Goal: Task Accomplishment & Management: Manage account settings

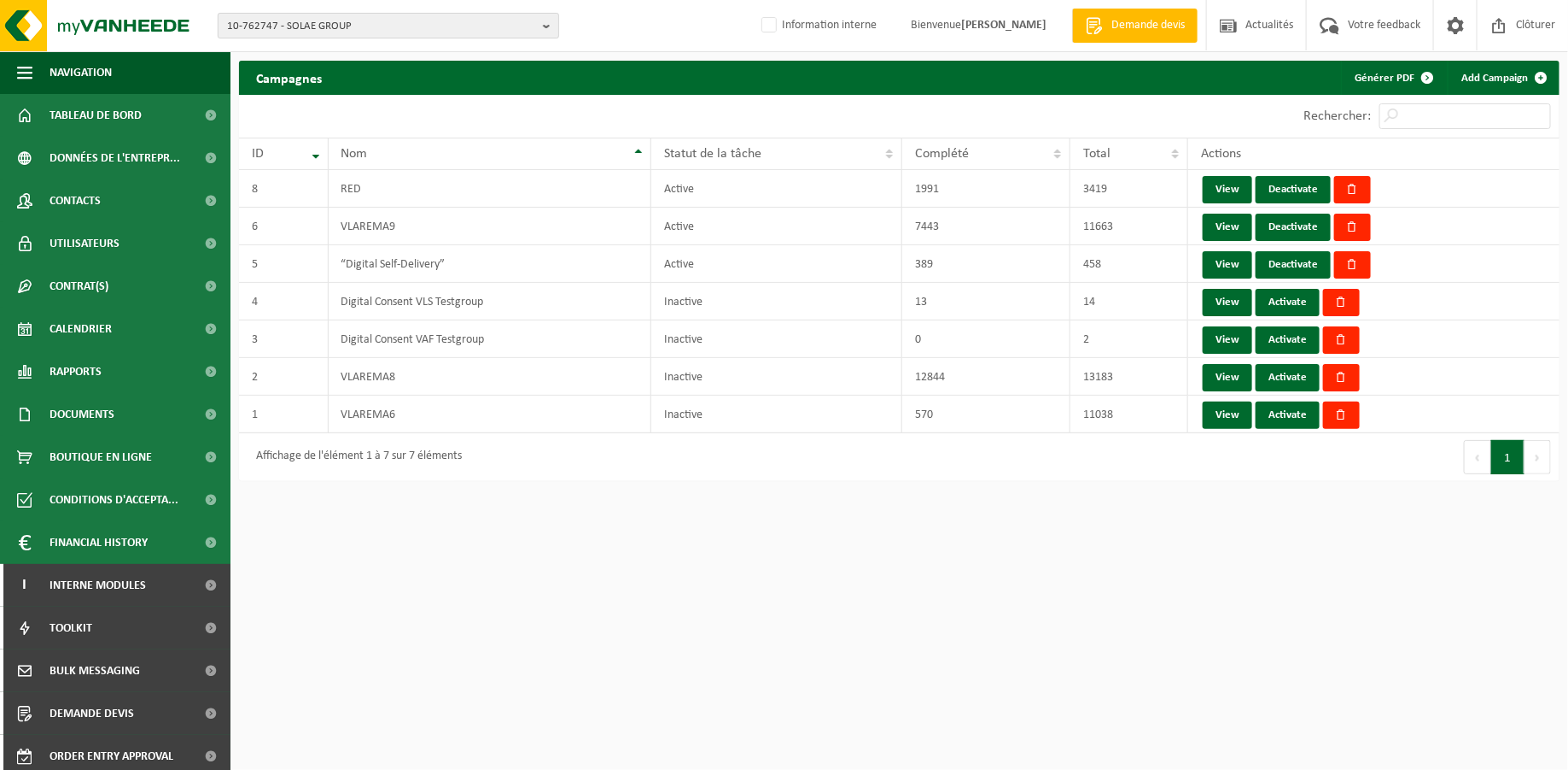
click at [548, 19] on b "button" at bounding box center [550, 25] width 15 height 24
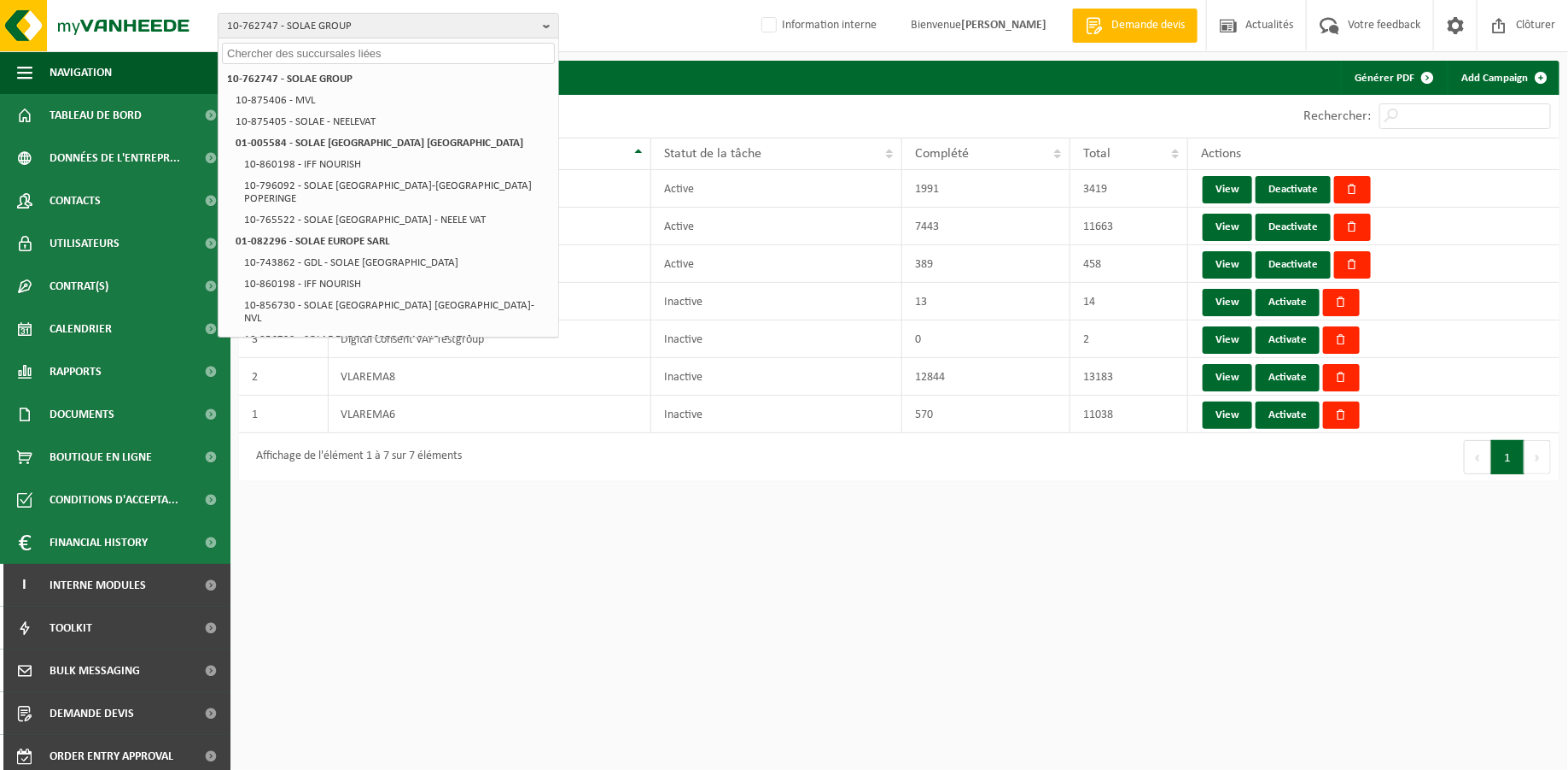
click at [453, 57] on input "text" at bounding box center [388, 54] width 333 height 21
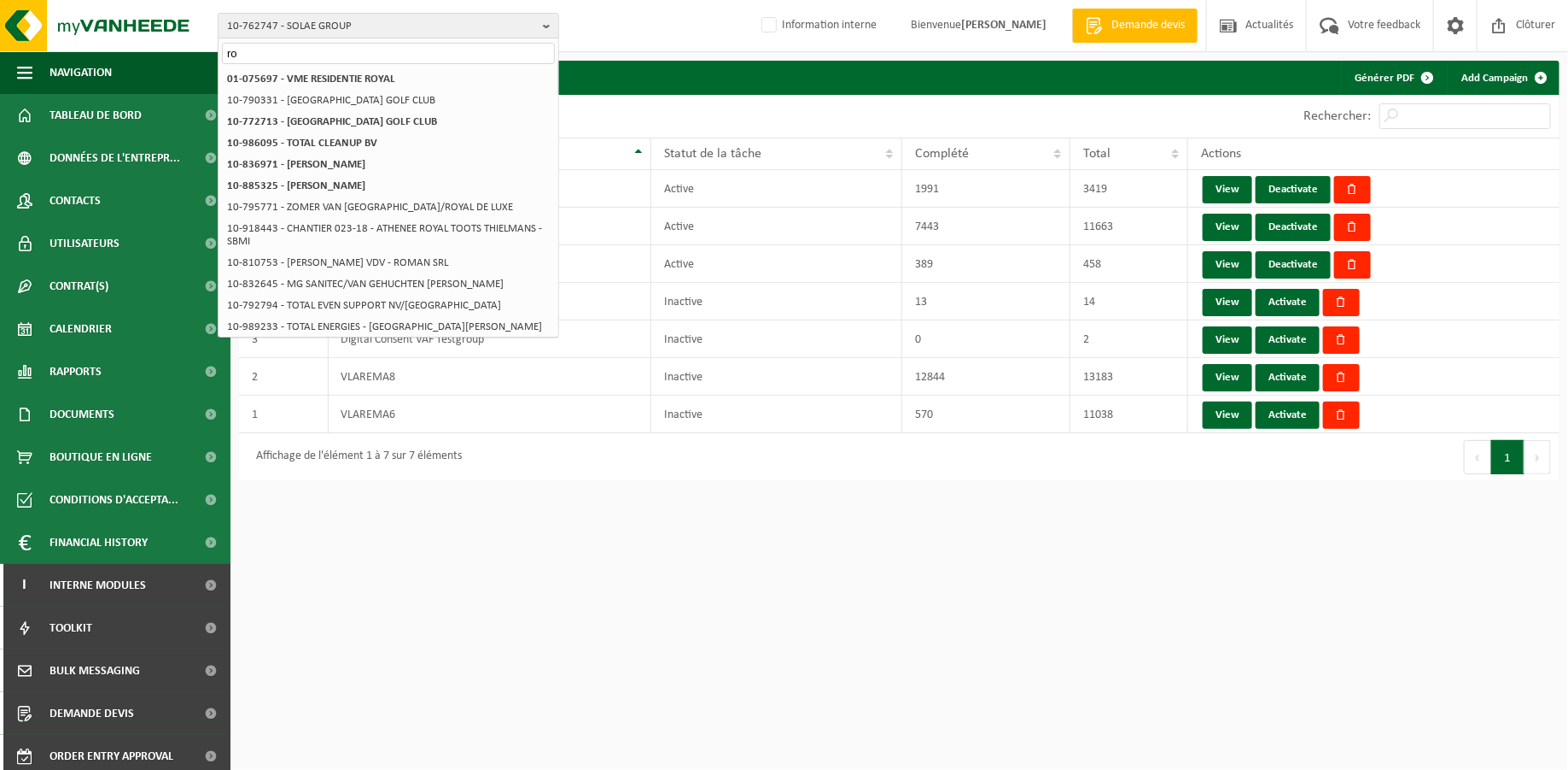
type input "r"
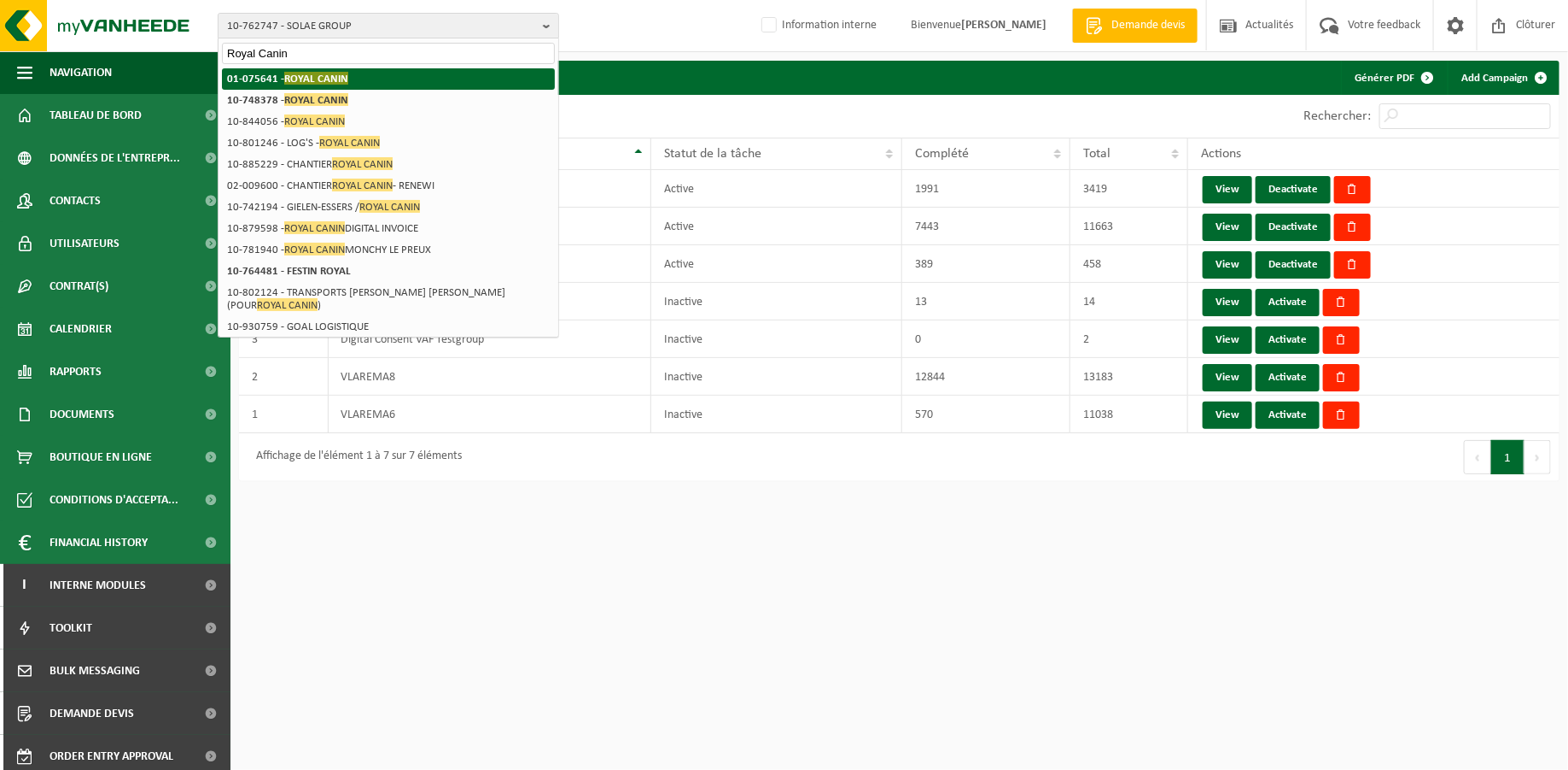
type input "Royal Canin"
click at [351, 75] on li "01-075641 - ROYAL CANIN" at bounding box center [388, 79] width 333 height 21
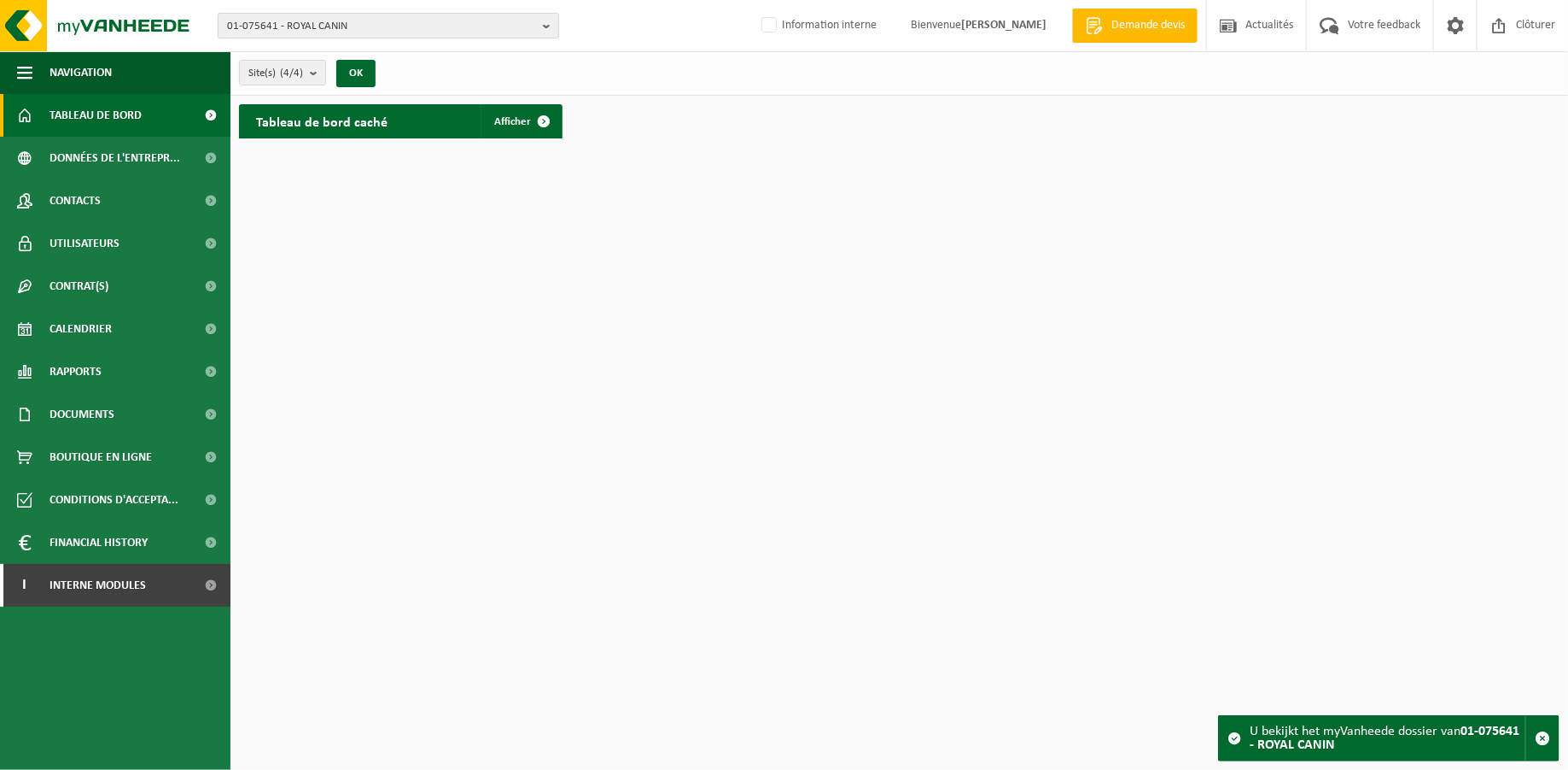
click at [547, 19] on b "button" at bounding box center [550, 25] width 15 height 24
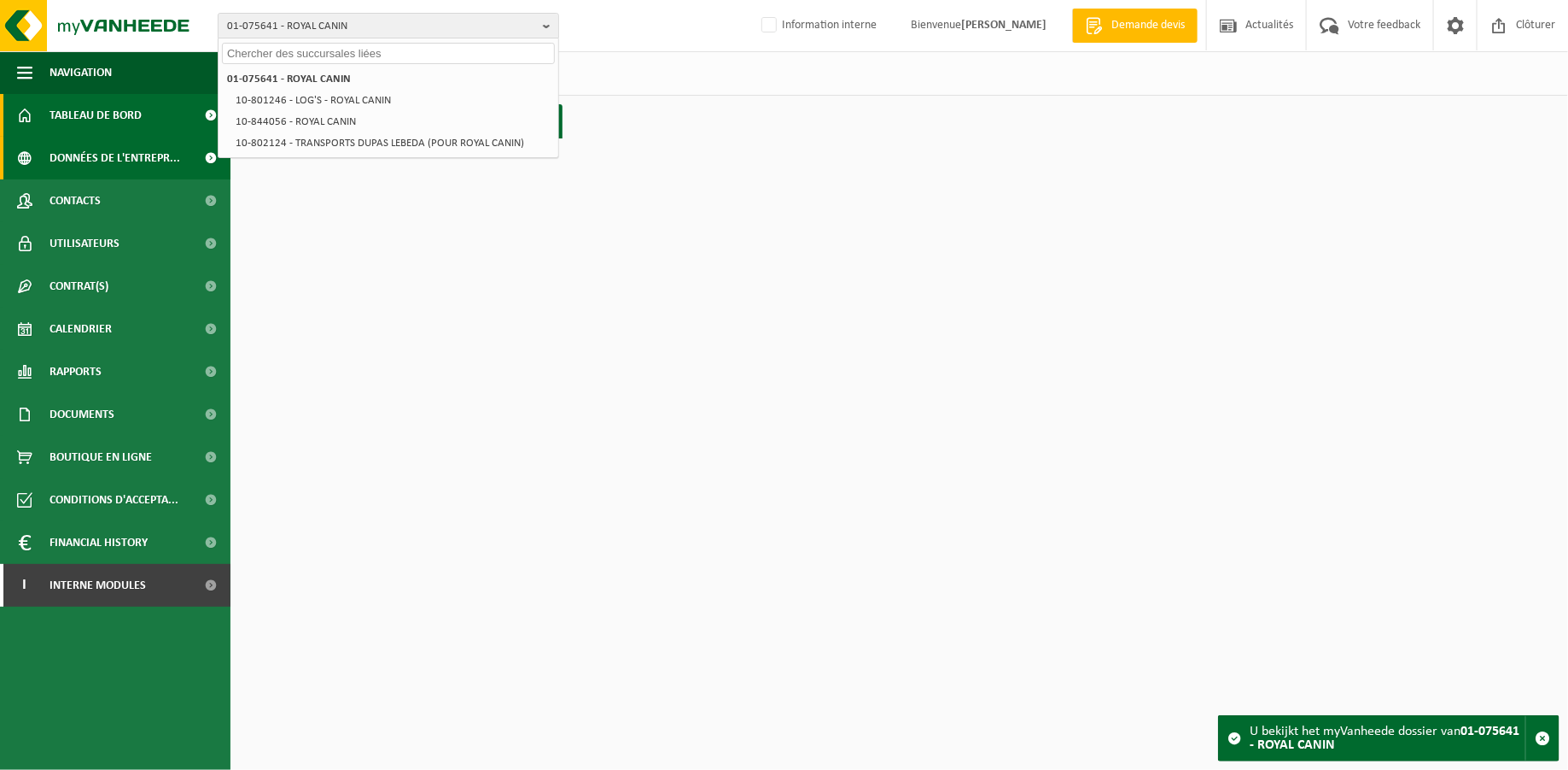
click at [122, 155] on span "Données de l'entrepr..." at bounding box center [115, 158] width 130 height 43
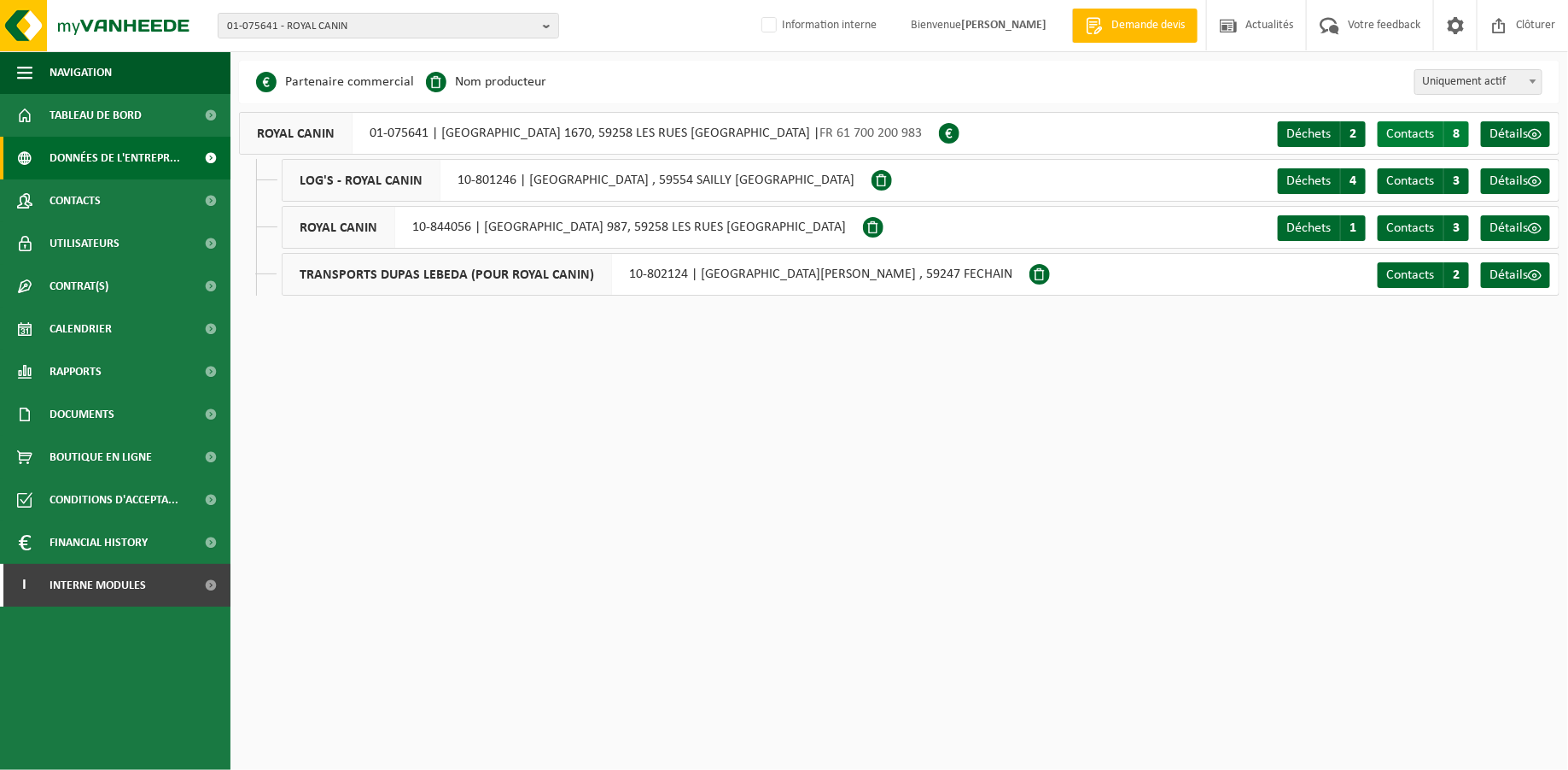
click at [1432, 133] on span "Contacts" at bounding box center [1410, 134] width 48 height 13
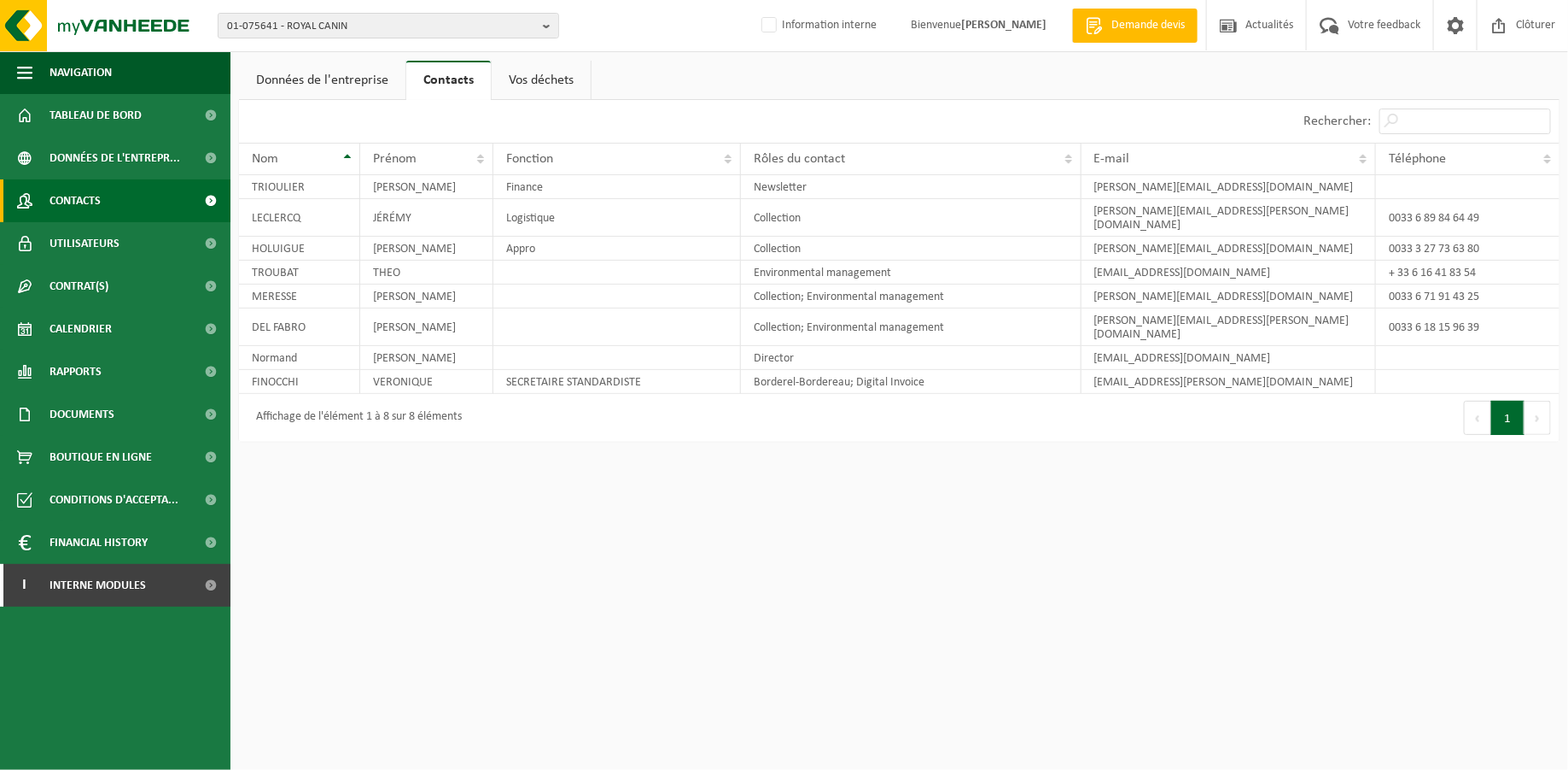
click at [109, 205] on link "Contacts" at bounding box center [115, 200] width 230 height 43
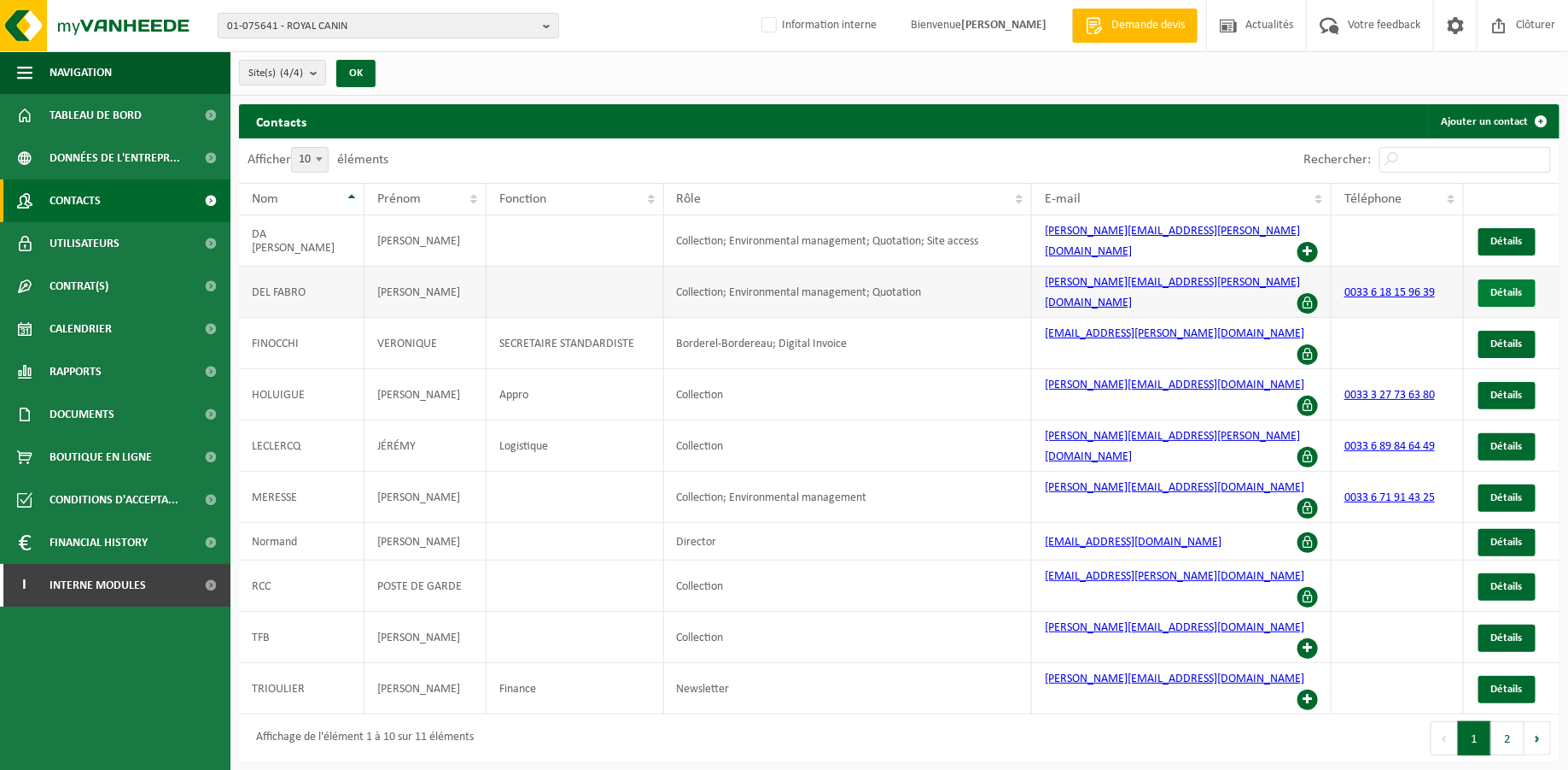
click at [1487, 279] on link "Détails" at bounding box center [1508, 292] width 58 height 28
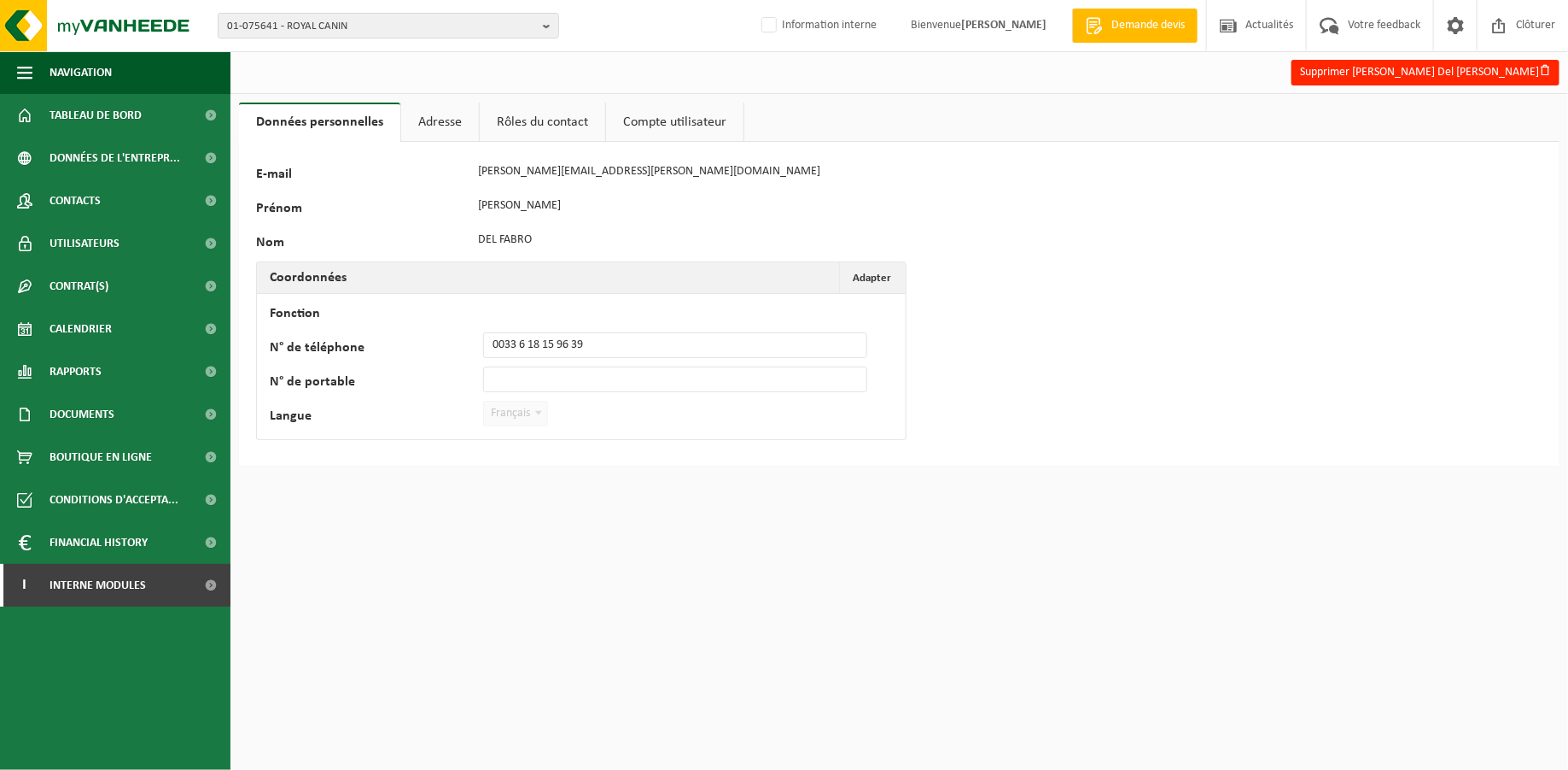
click at [544, 118] on link "Rôles du contact" at bounding box center [542, 122] width 126 height 39
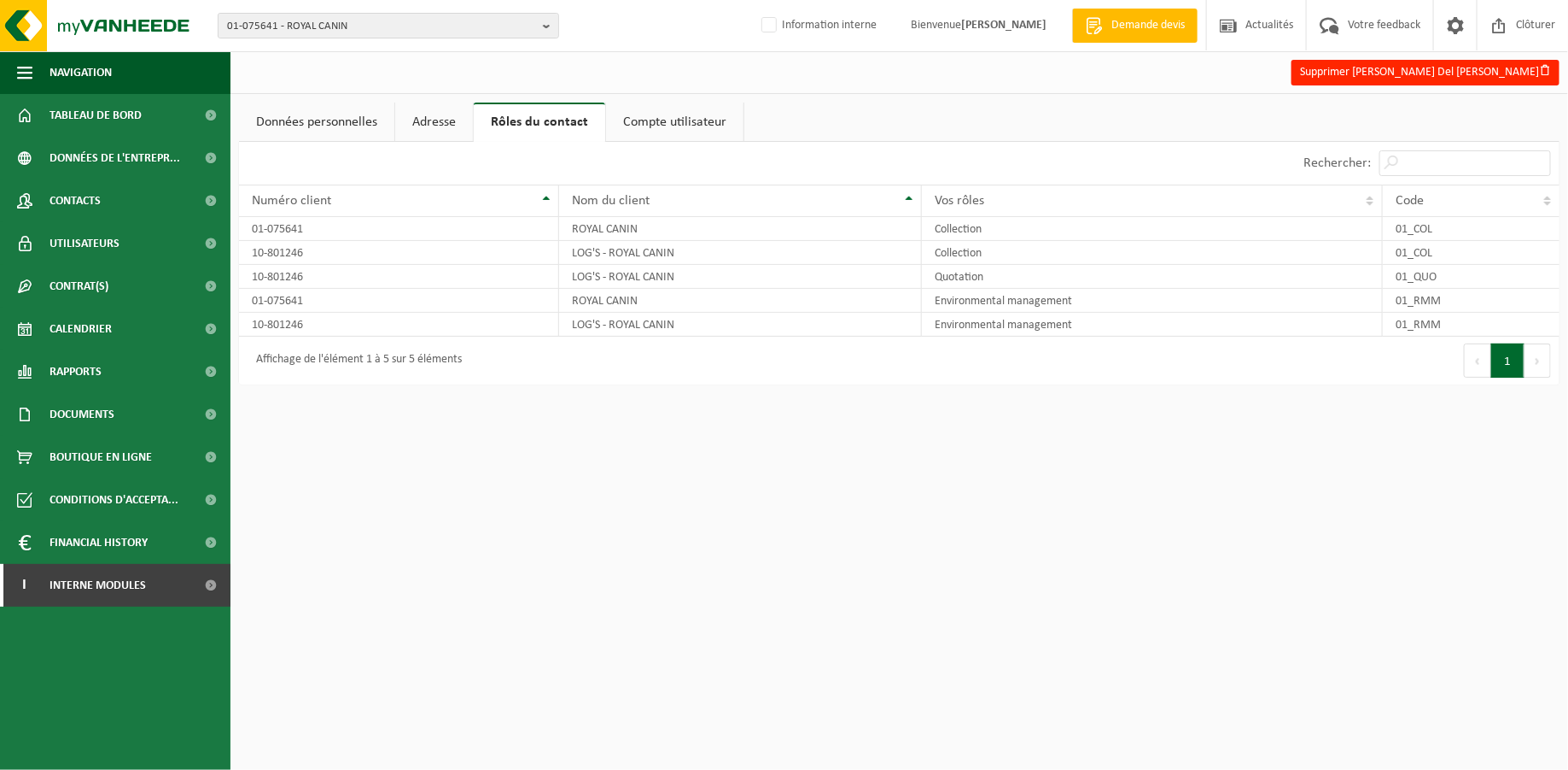
click at [685, 115] on link "Compte utilisateur" at bounding box center [674, 122] width 137 height 39
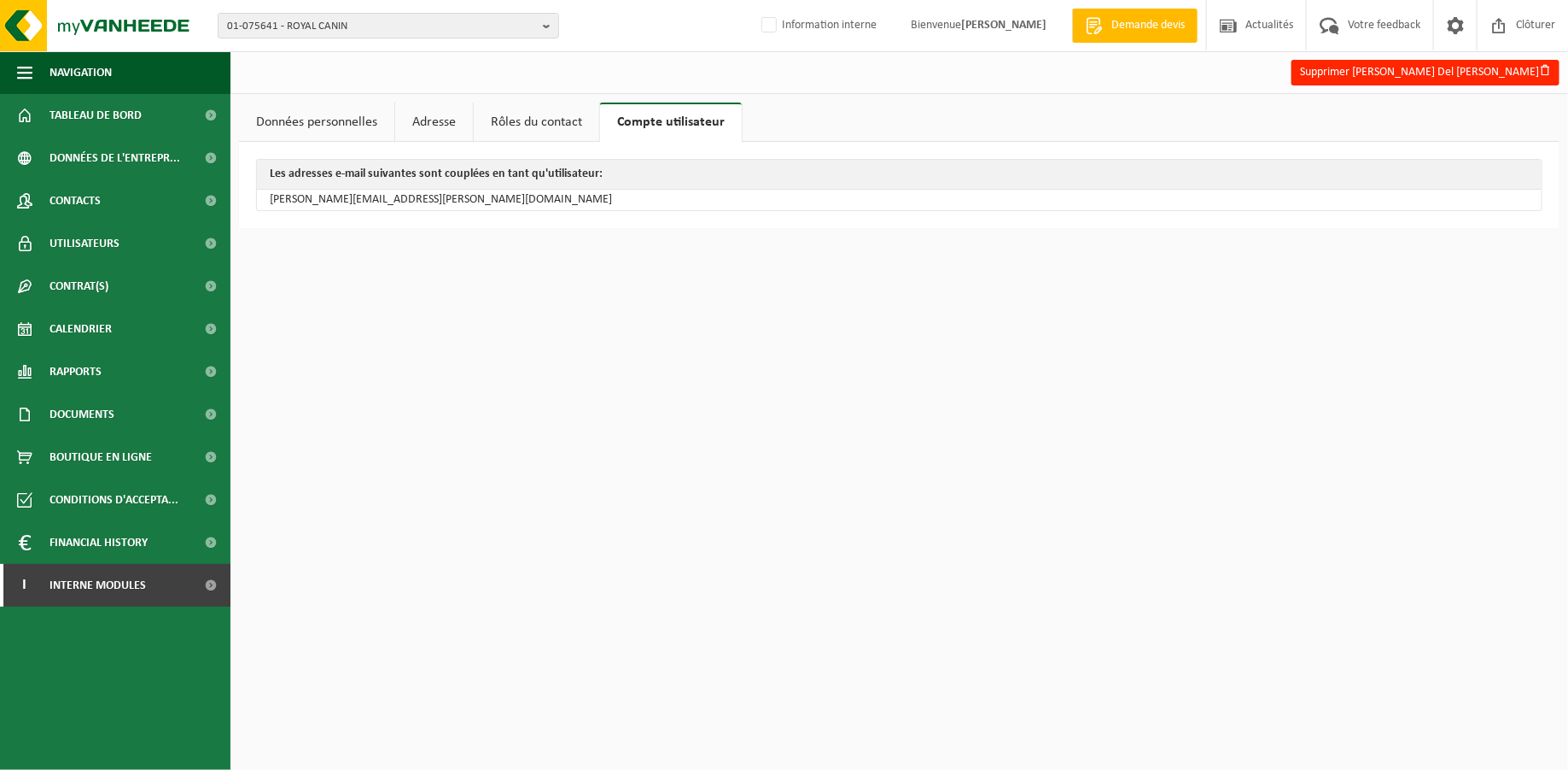
click at [324, 108] on link "Données personnelles" at bounding box center [316, 122] width 155 height 39
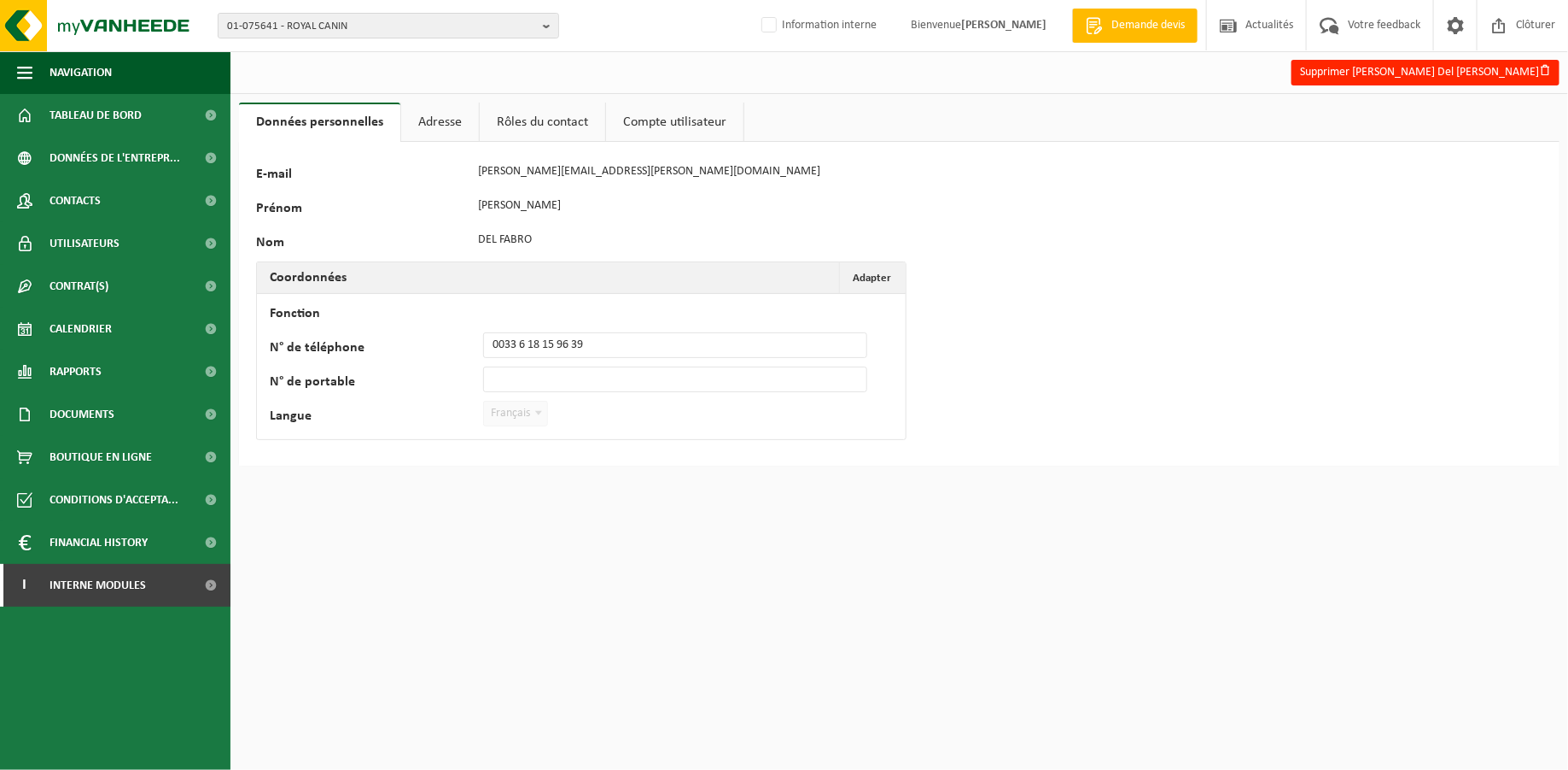
click at [540, 113] on link "Rôles du contact" at bounding box center [542, 122] width 126 height 39
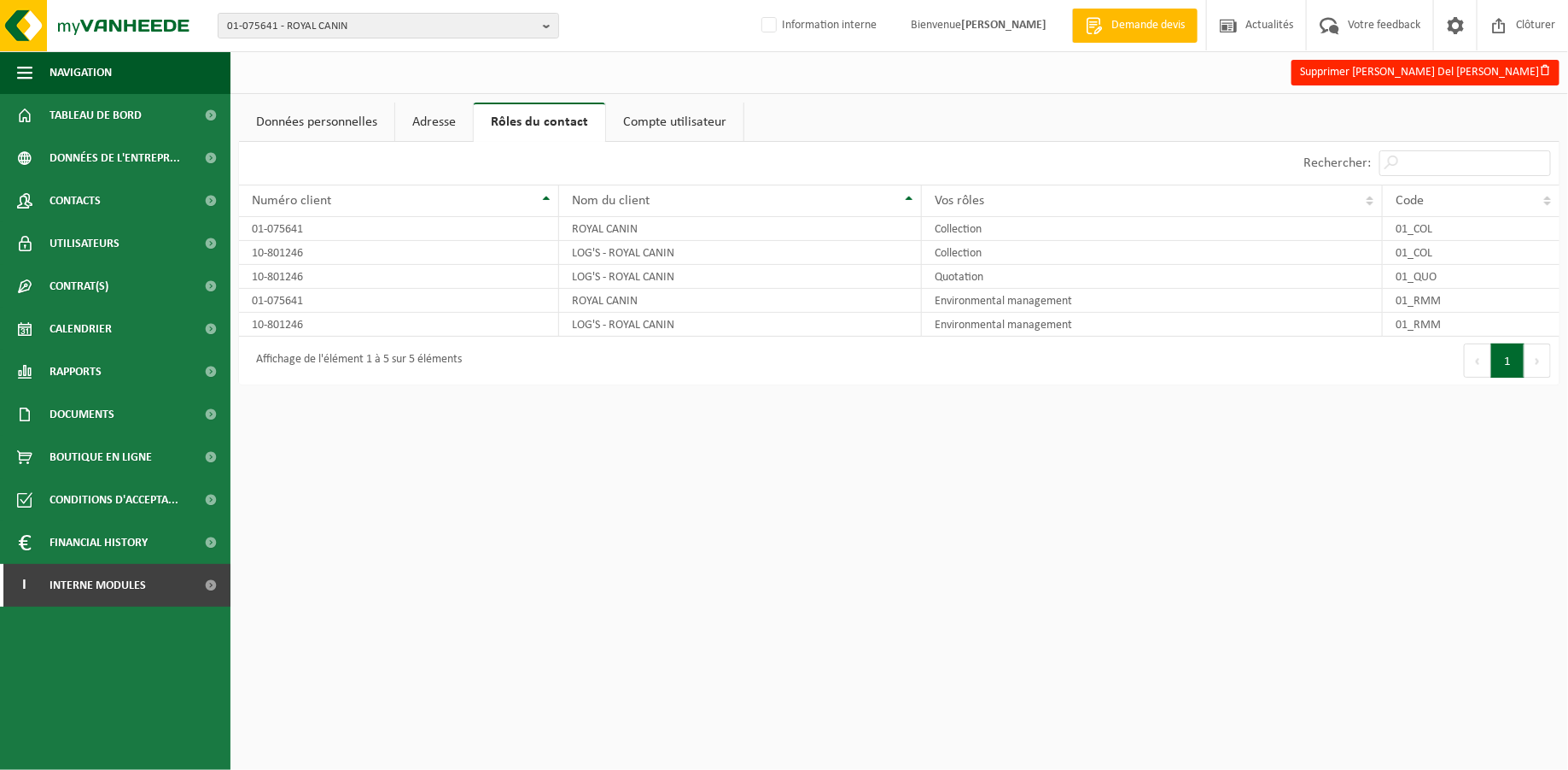
click at [444, 113] on link "Adresse" at bounding box center [433, 122] width 78 height 39
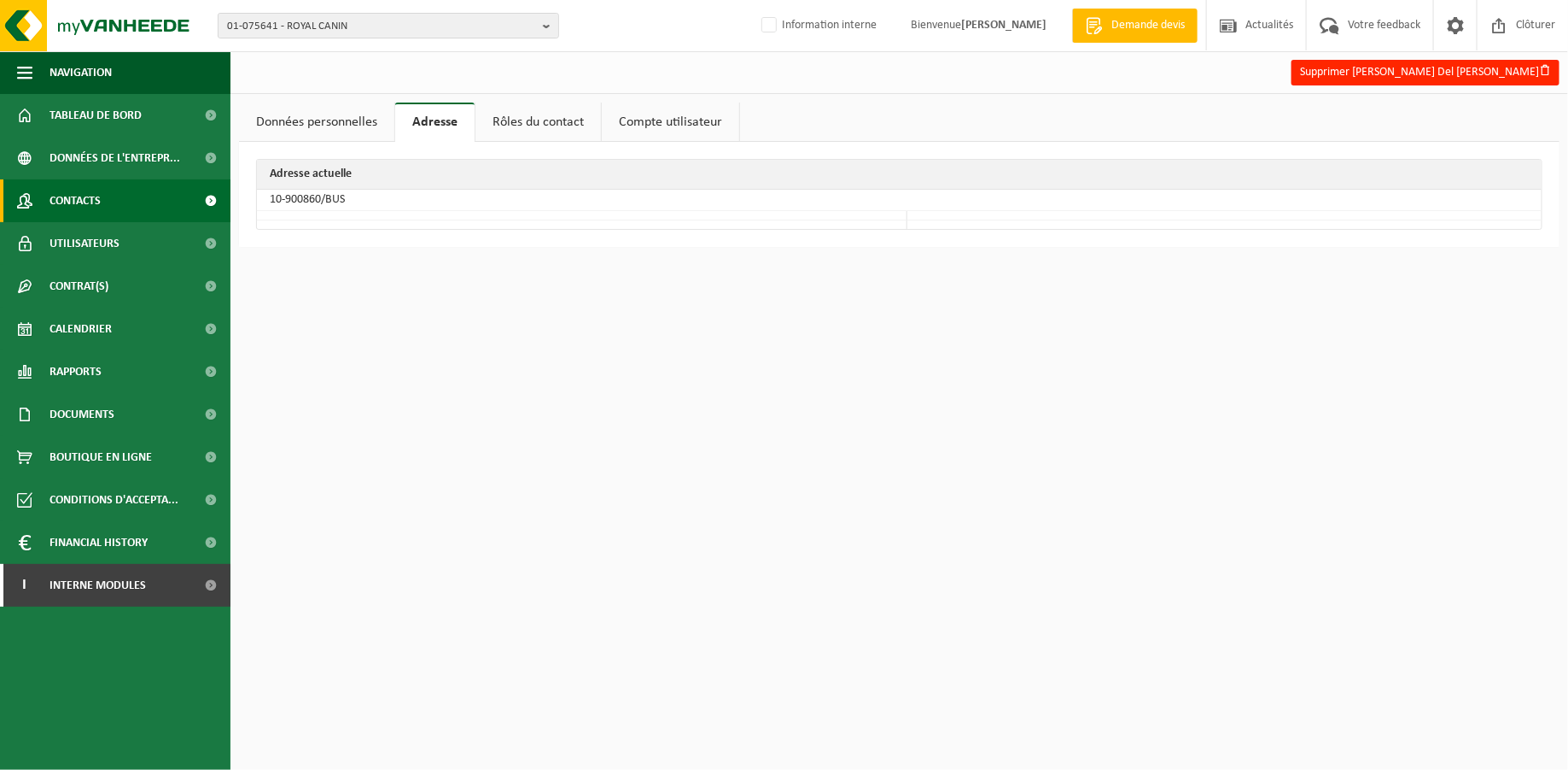
click at [82, 197] on span "Contacts" at bounding box center [75, 200] width 51 height 43
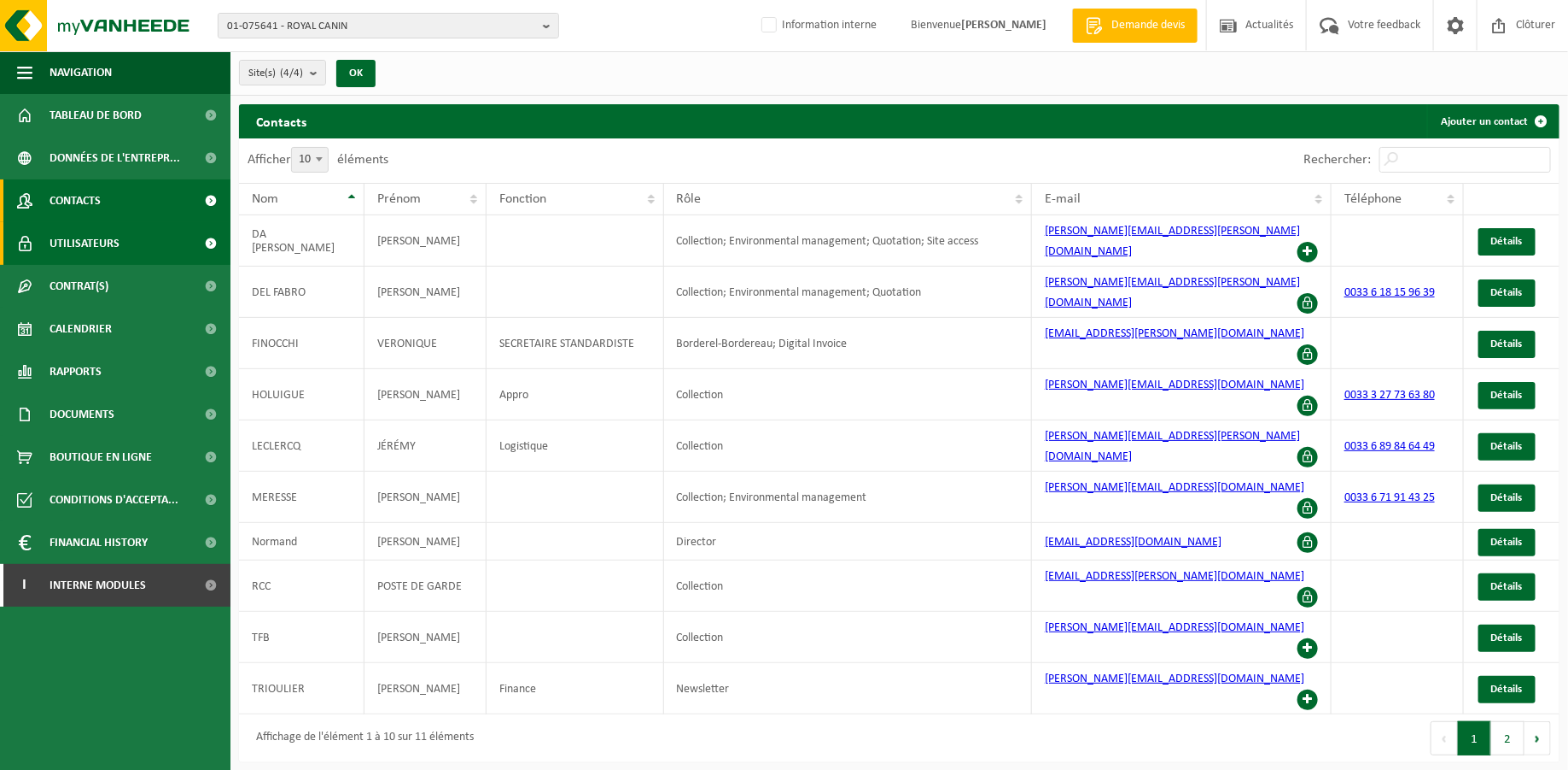
drag, startPoint x: 70, startPoint y: 236, endPoint x: 145, endPoint y: 235, distance: 75.0
click at [70, 237] on span "Utilisateurs" at bounding box center [84, 244] width 70 height 43
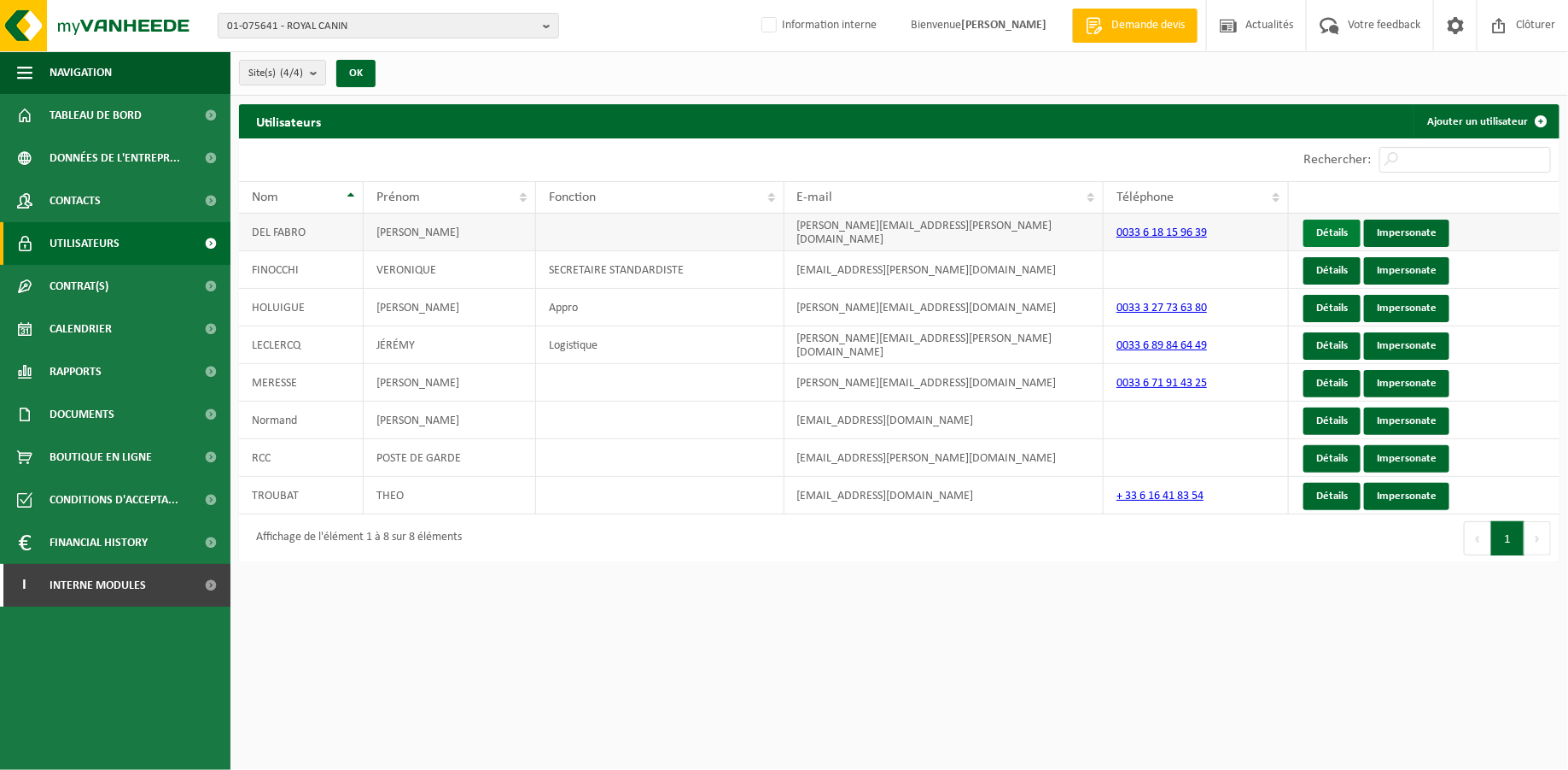
click at [1346, 227] on link "Détails" at bounding box center [1332, 233] width 58 height 28
click at [1418, 236] on link "Impersonate" at bounding box center [1406, 233] width 85 height 28
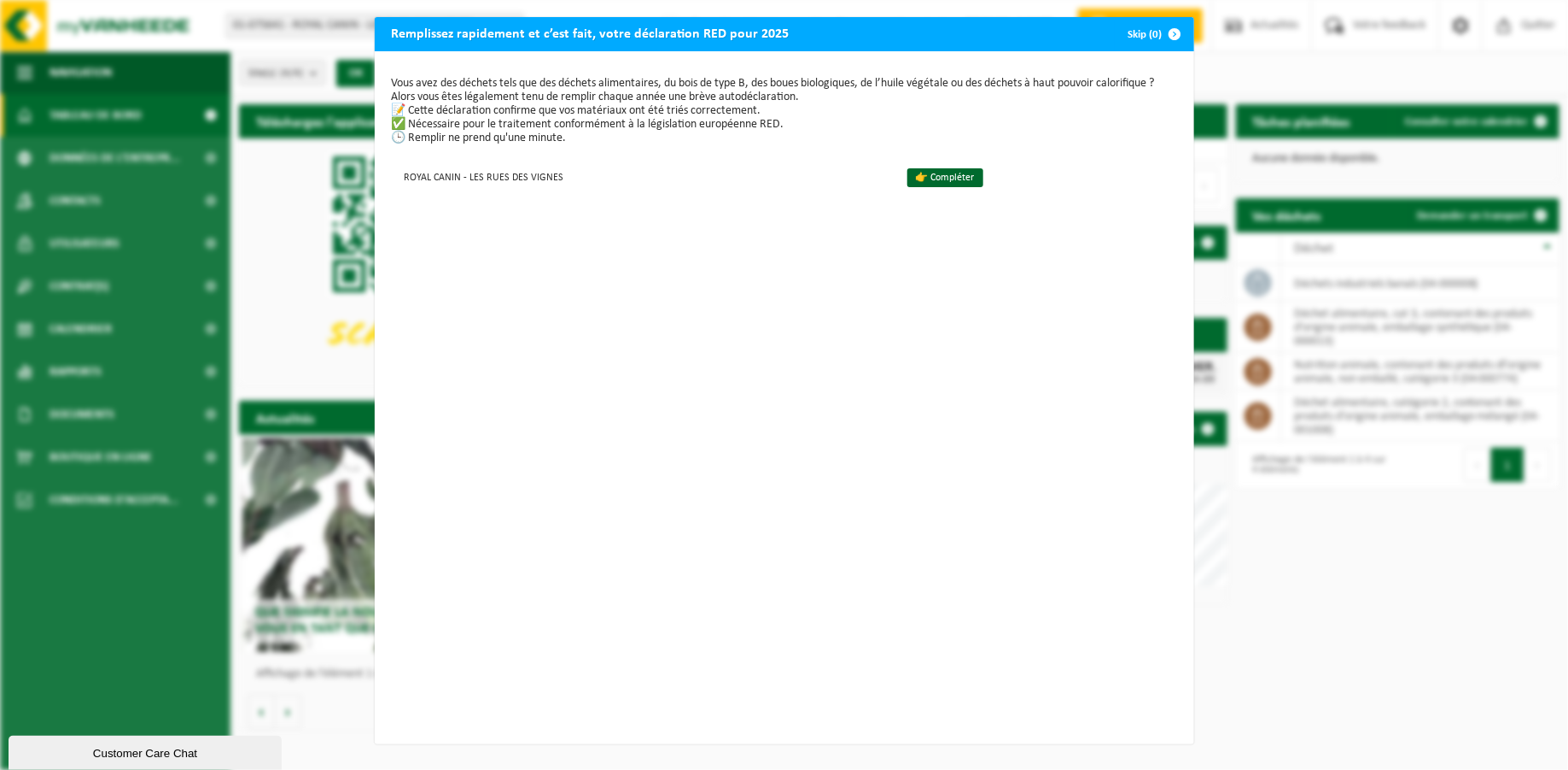
click at [1169, 35] on span "button" at bounding box center [1176, 35] width 35 height 35
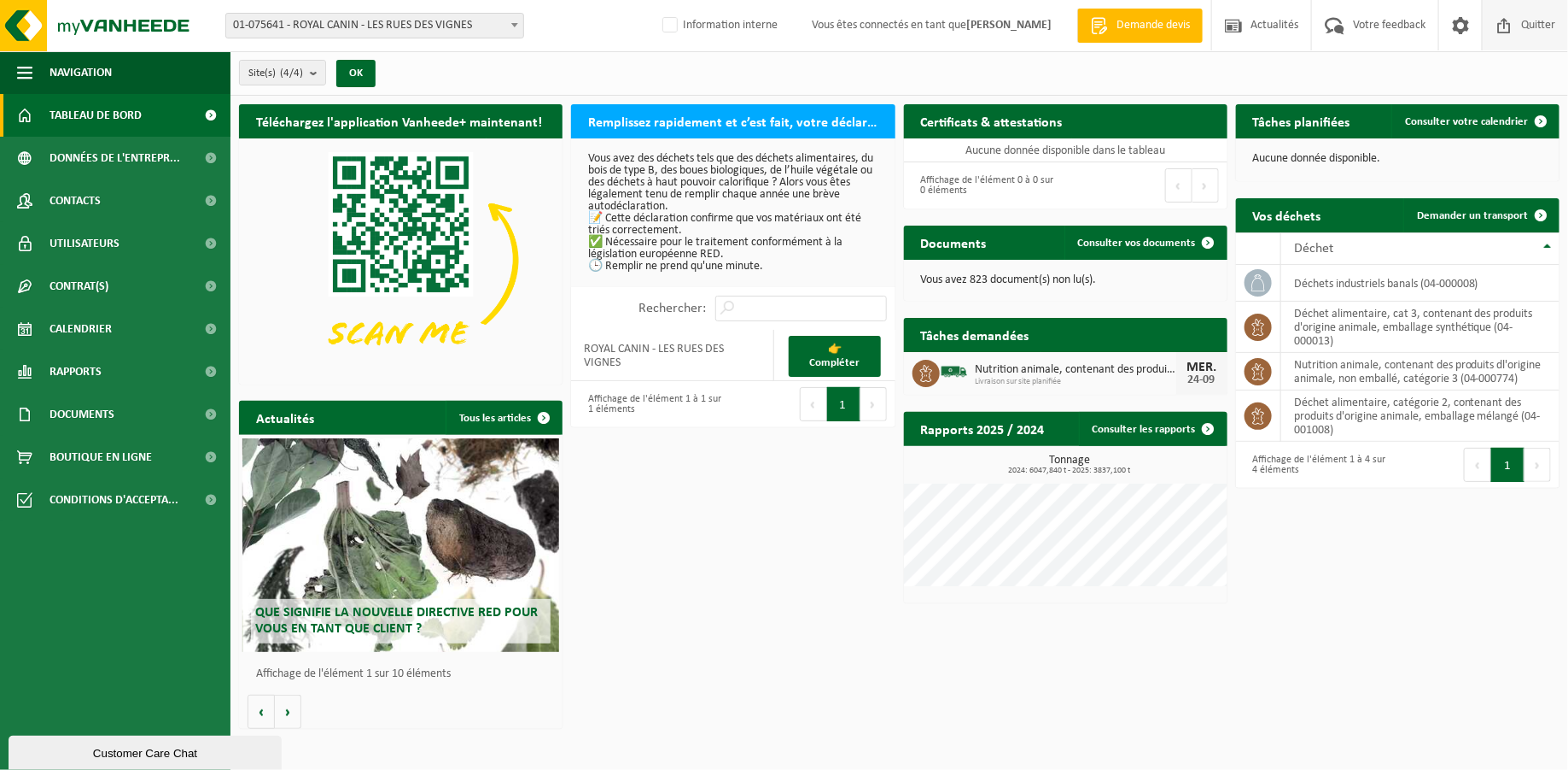
drag, startPoint x: 1522, startPoint y: 23, endPoint x: 1492, endPoint y: 44, distance: 36.6
click at [1521, 23] on span "Quitter" at bounding box center [1538, 25] width 43 height 51
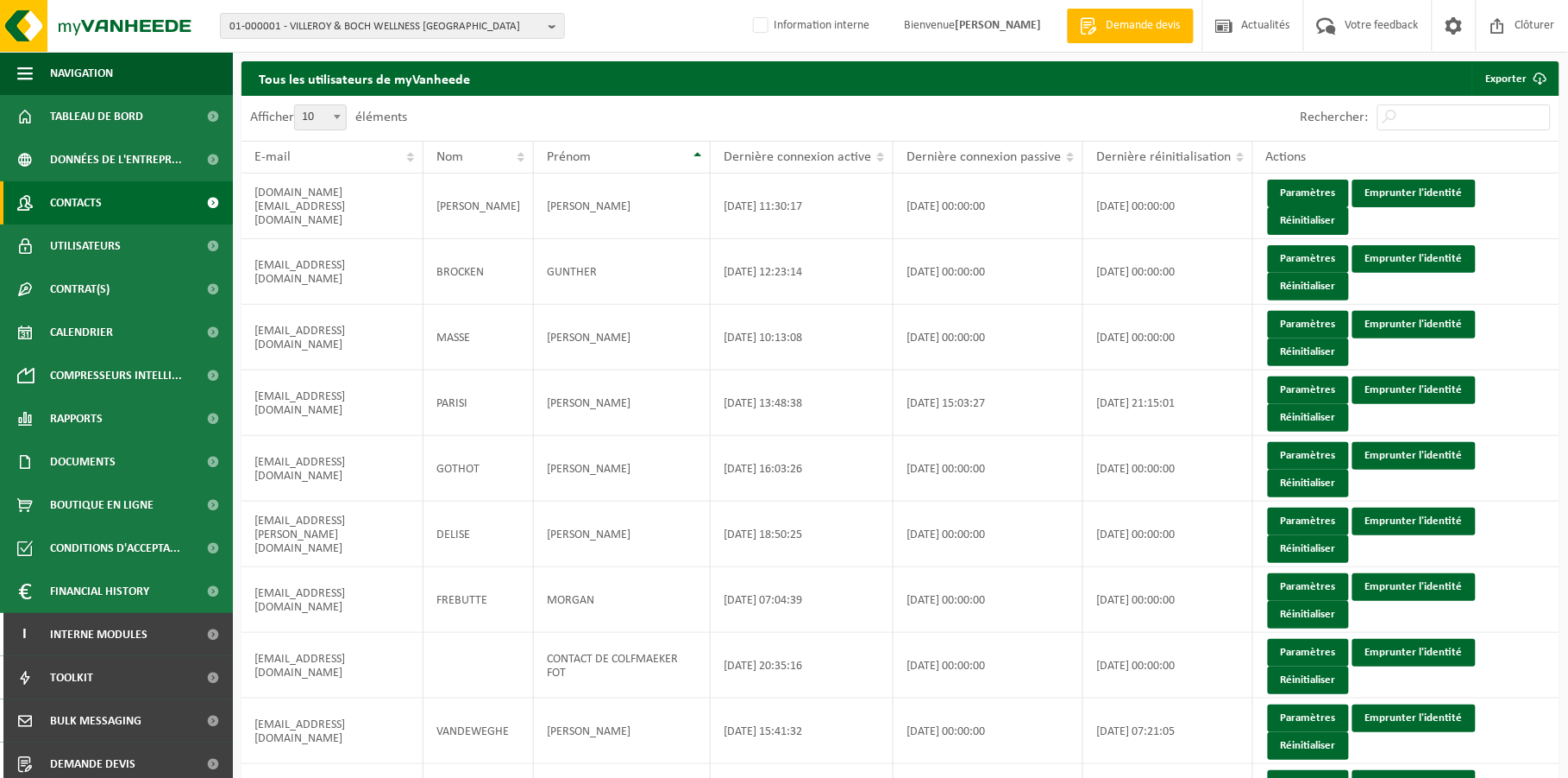
click at [72, 197] on span "Contacts" at bounding box center [76, 202] width 51 height 44
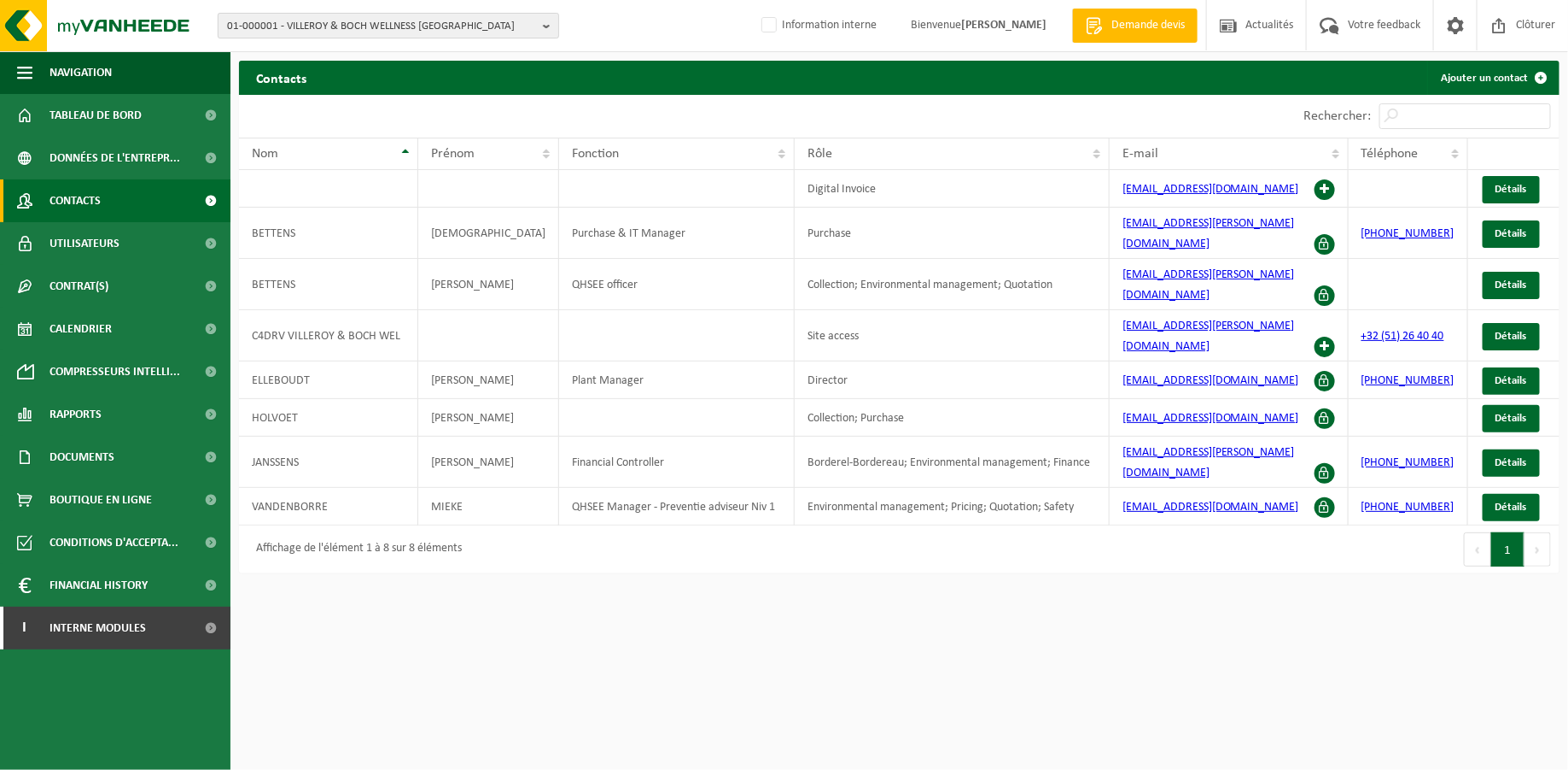
click at [550, 24] on b "button" at bounding box center [550, 25] width 15 height 24
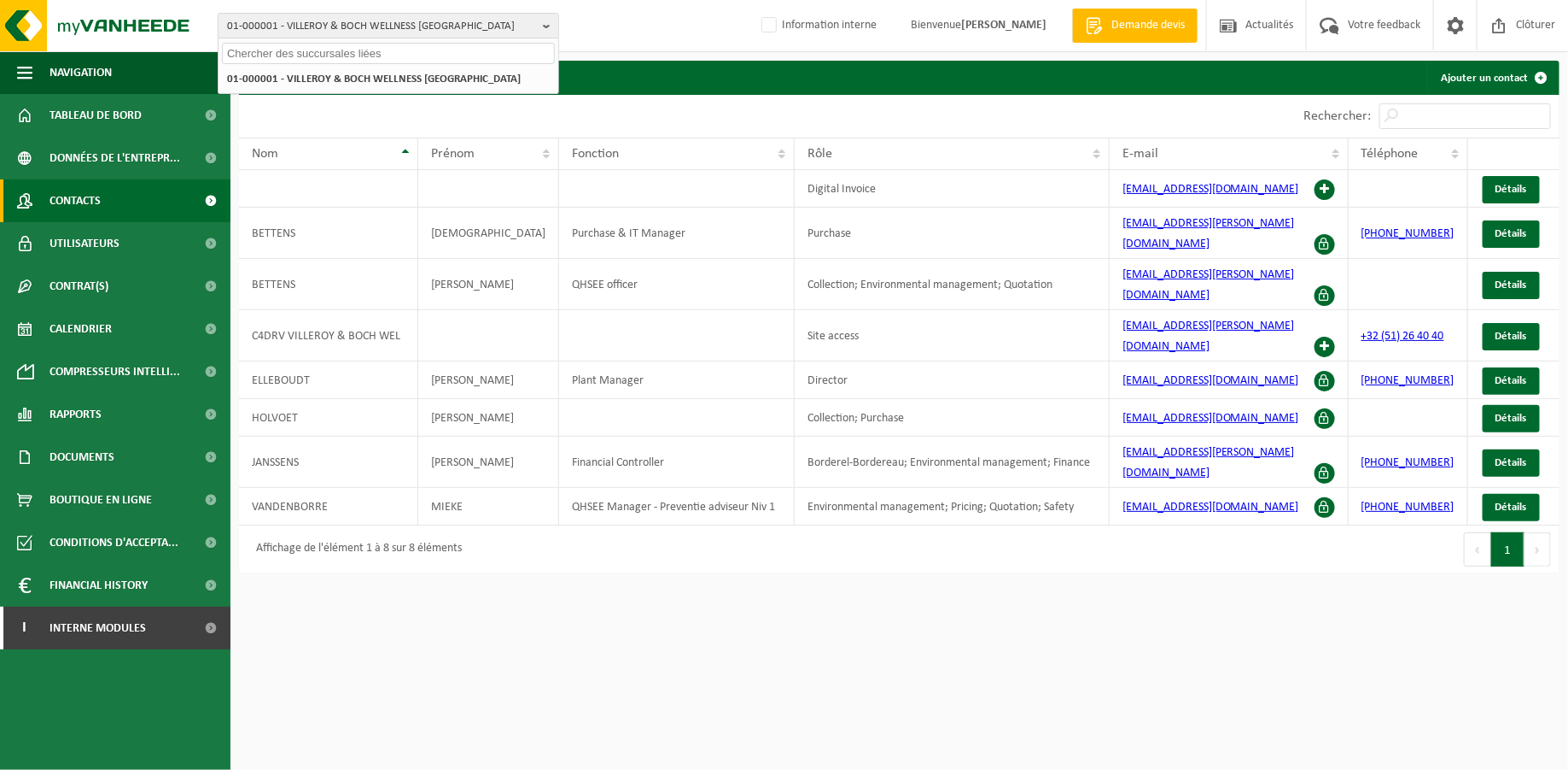
click at [426, 43] on input "text" at bounding box center [388, 54] width 333 height 21
click at [432, 58] on input "text" at bounding box center [388, 54] width 333 height 21
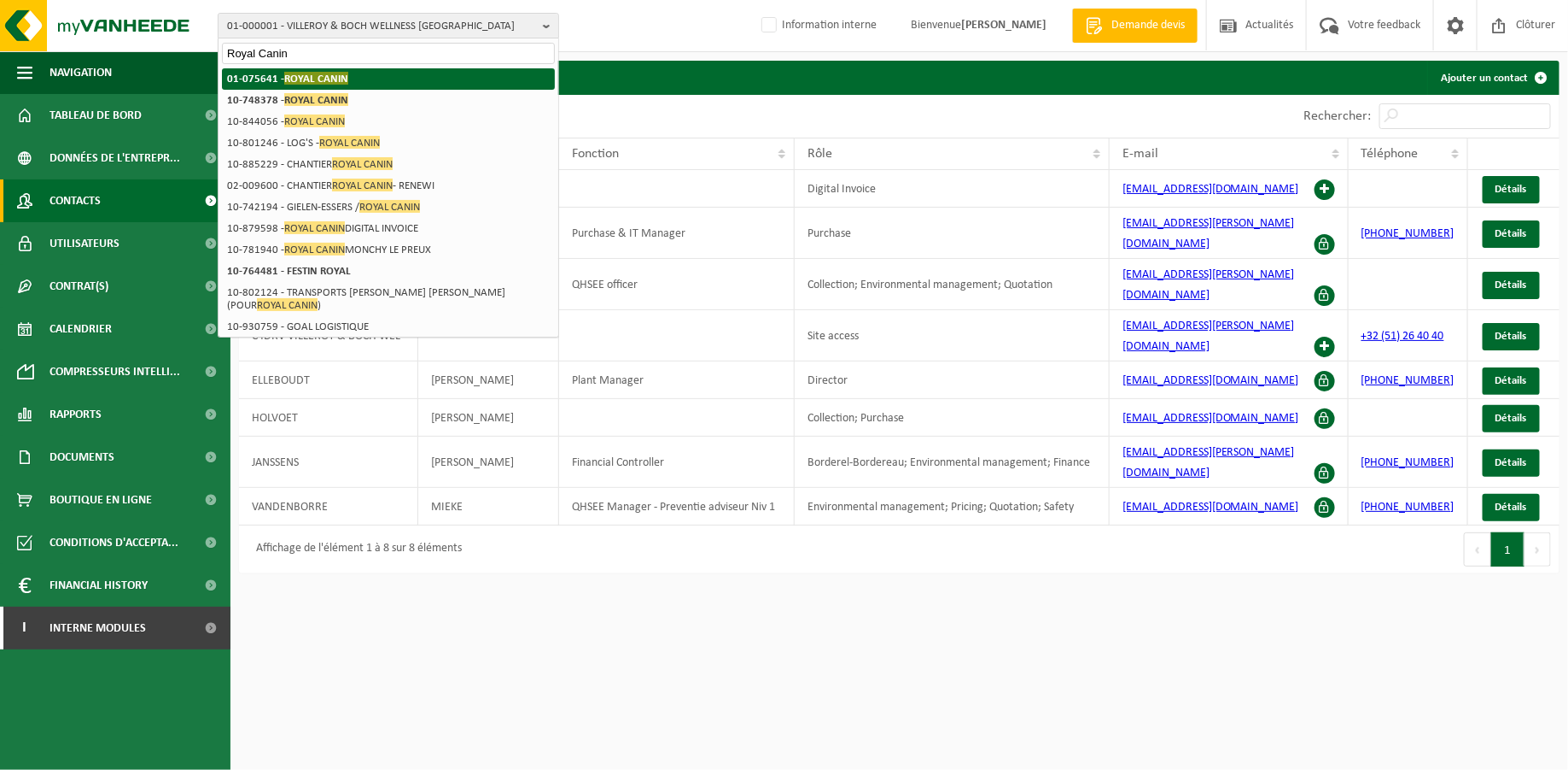
type input "Royal Canin"
click at [273, 68] on li "01-075641 - ROYAL CANIN" at bounding box center [388, 79] width 333 height 21
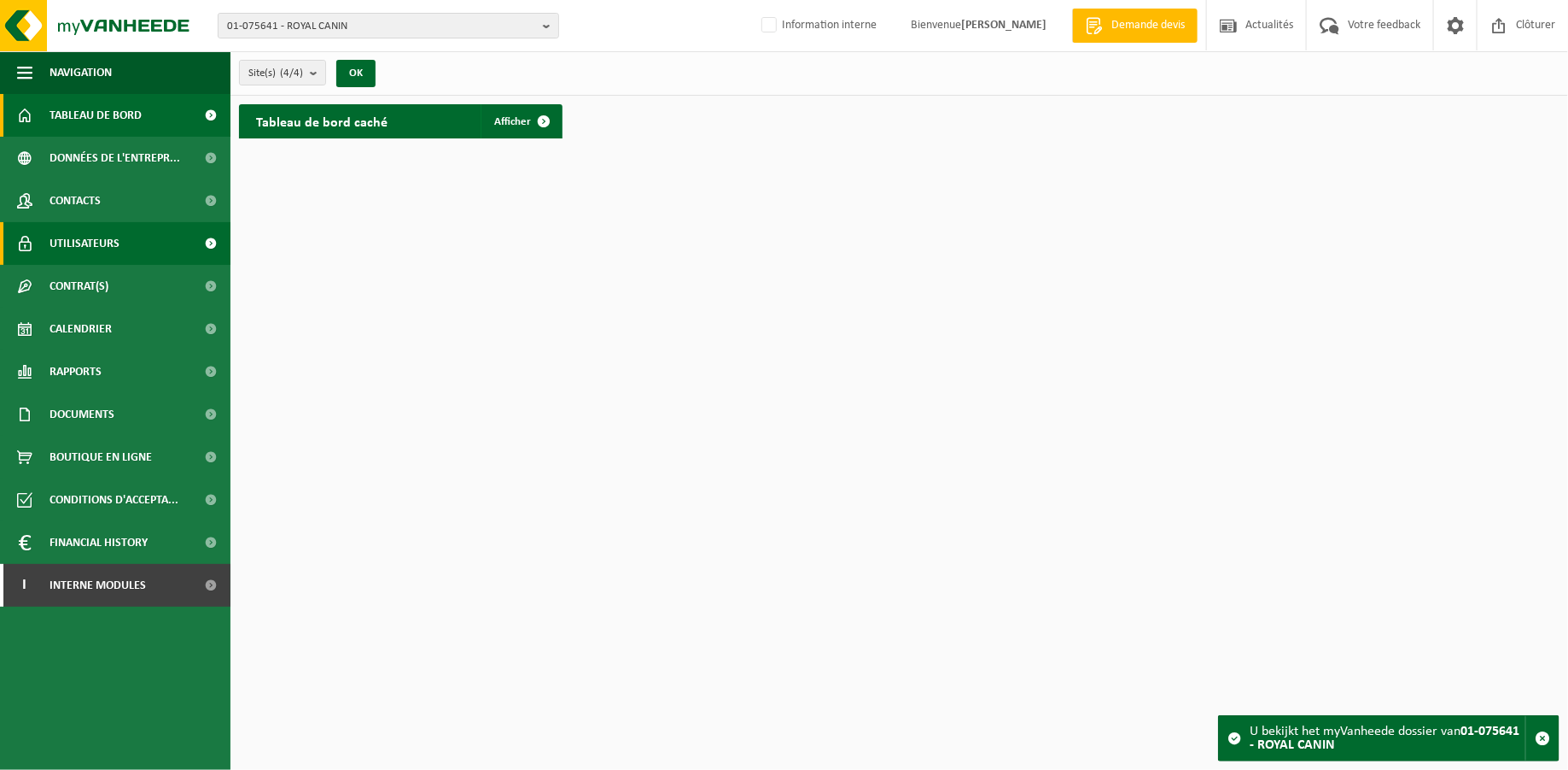
click at [82, 242] on span "Utilisateurs" at bounding box center [84, 244] width 70 height 43
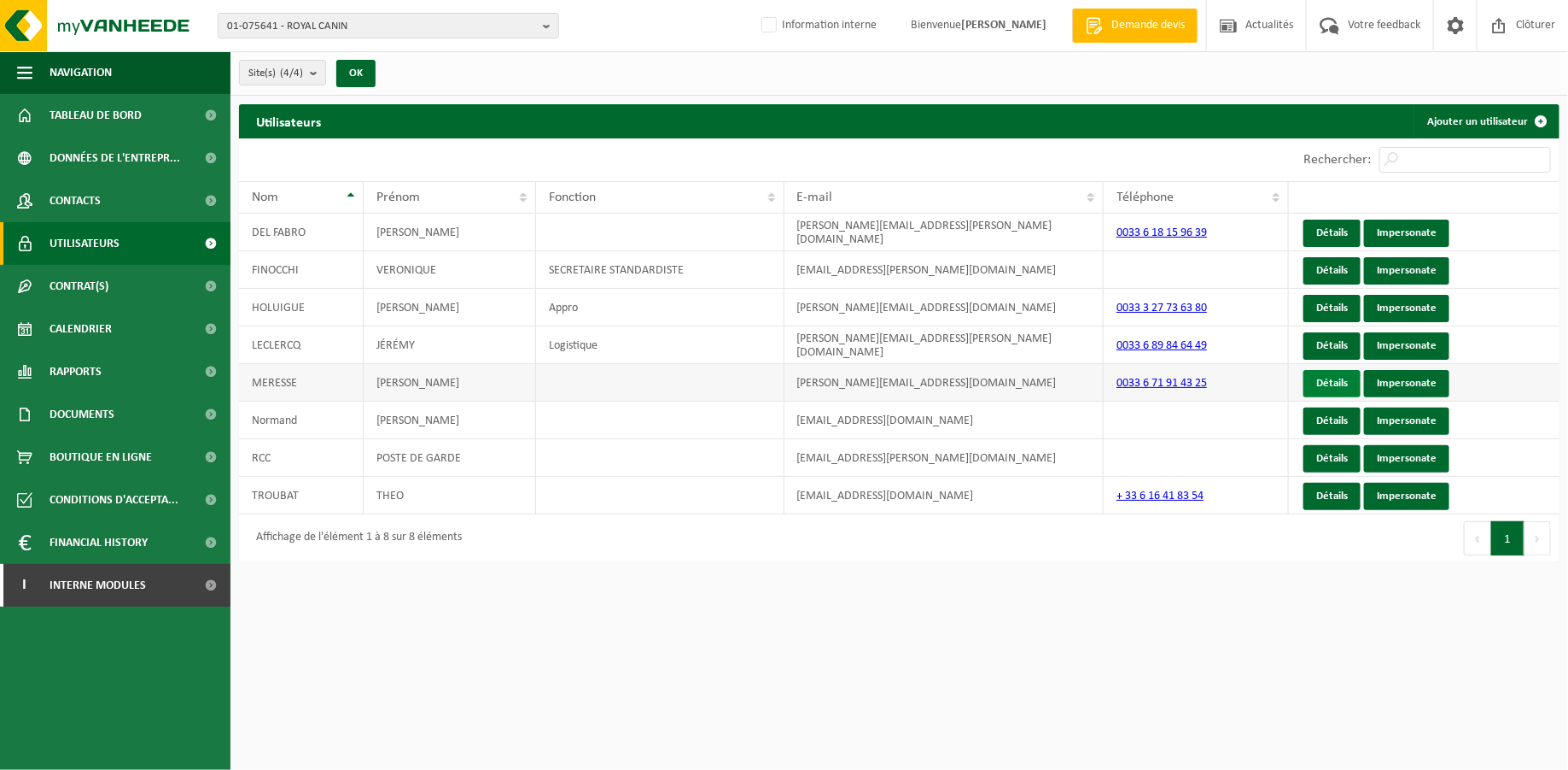
click at [1330, 378] on link "Détails" at bounding box center [1332, 384] width 58 height 28
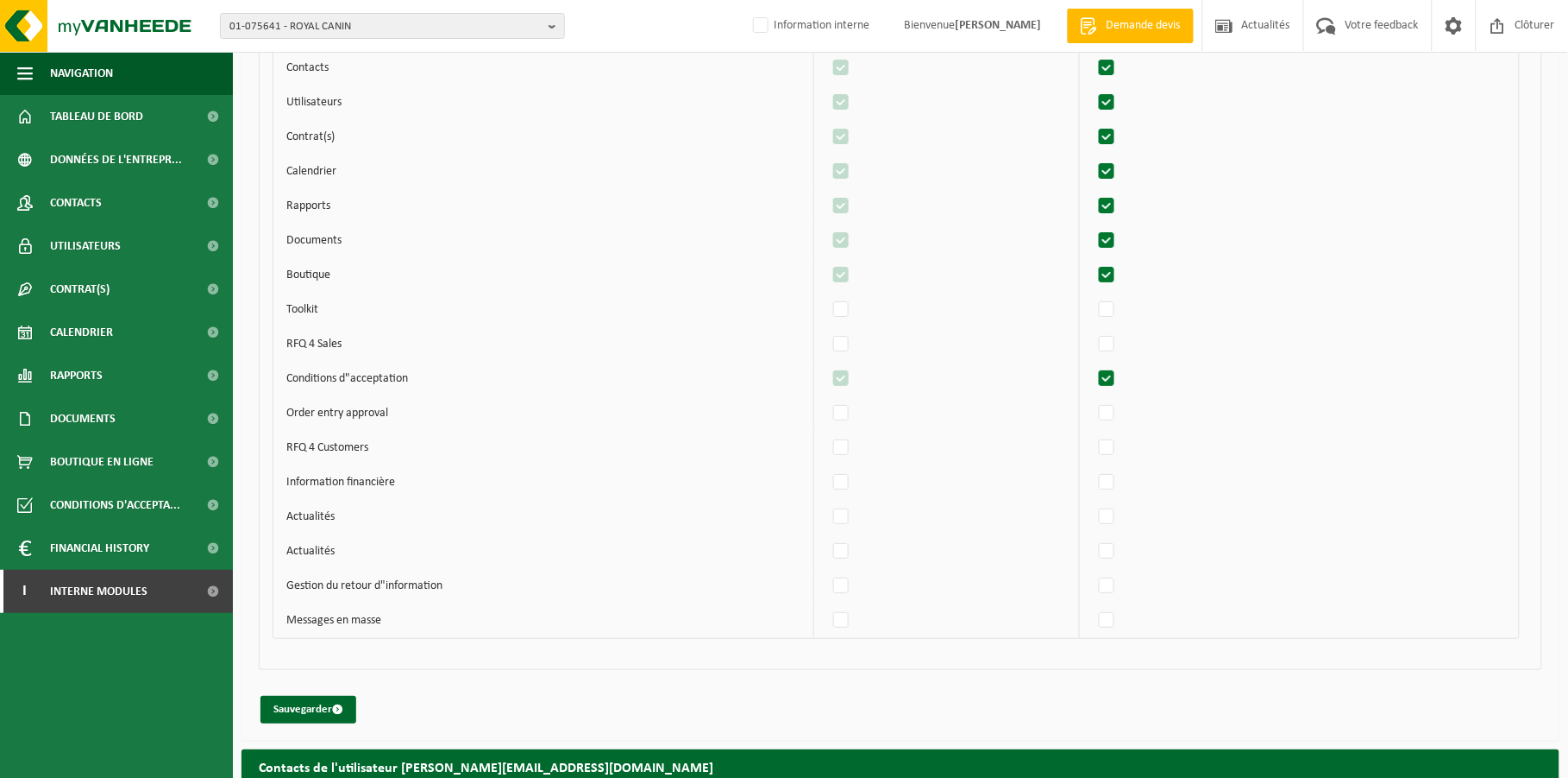
scroll to position [4270, 0]
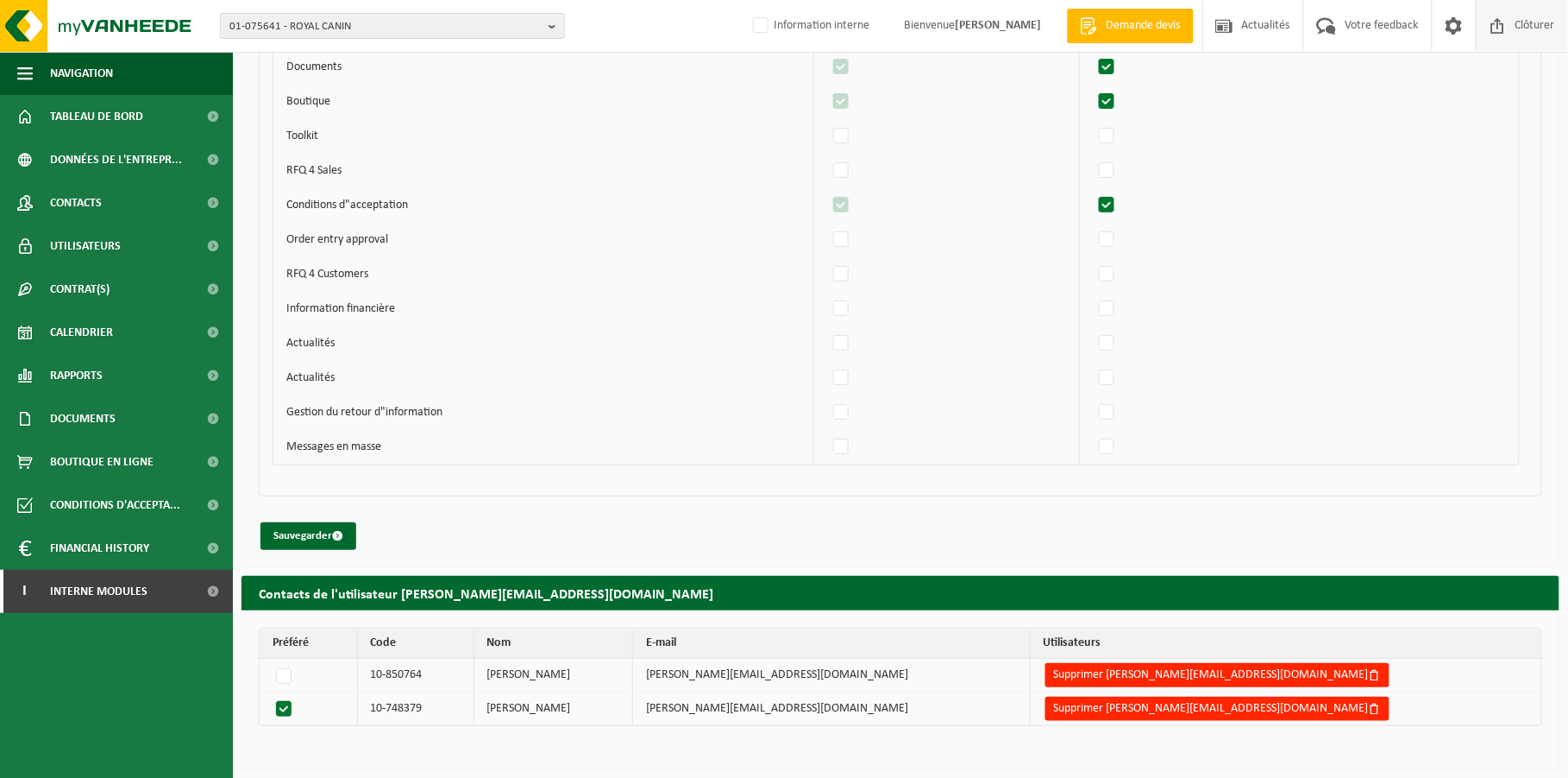
click at [1531, 28] on span "Clôturer" at bounding box center [1535, 25] width 48 height 51
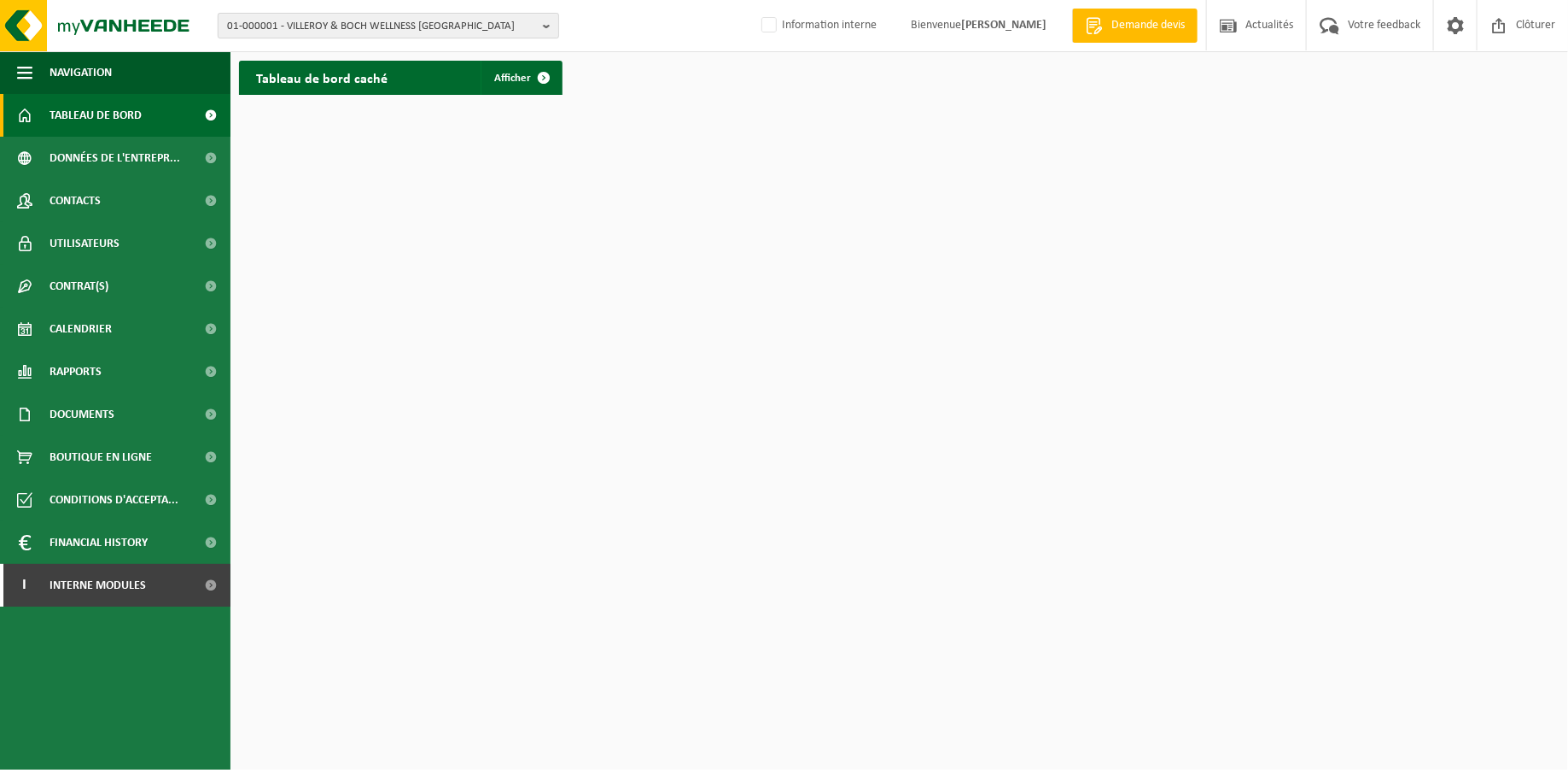
click at [544, 22] on b "button" at bounding box center [550, 25] width 15 height 24
click at [519, 52] on input "text" at bounding box center [388, 54] width 333 height 21
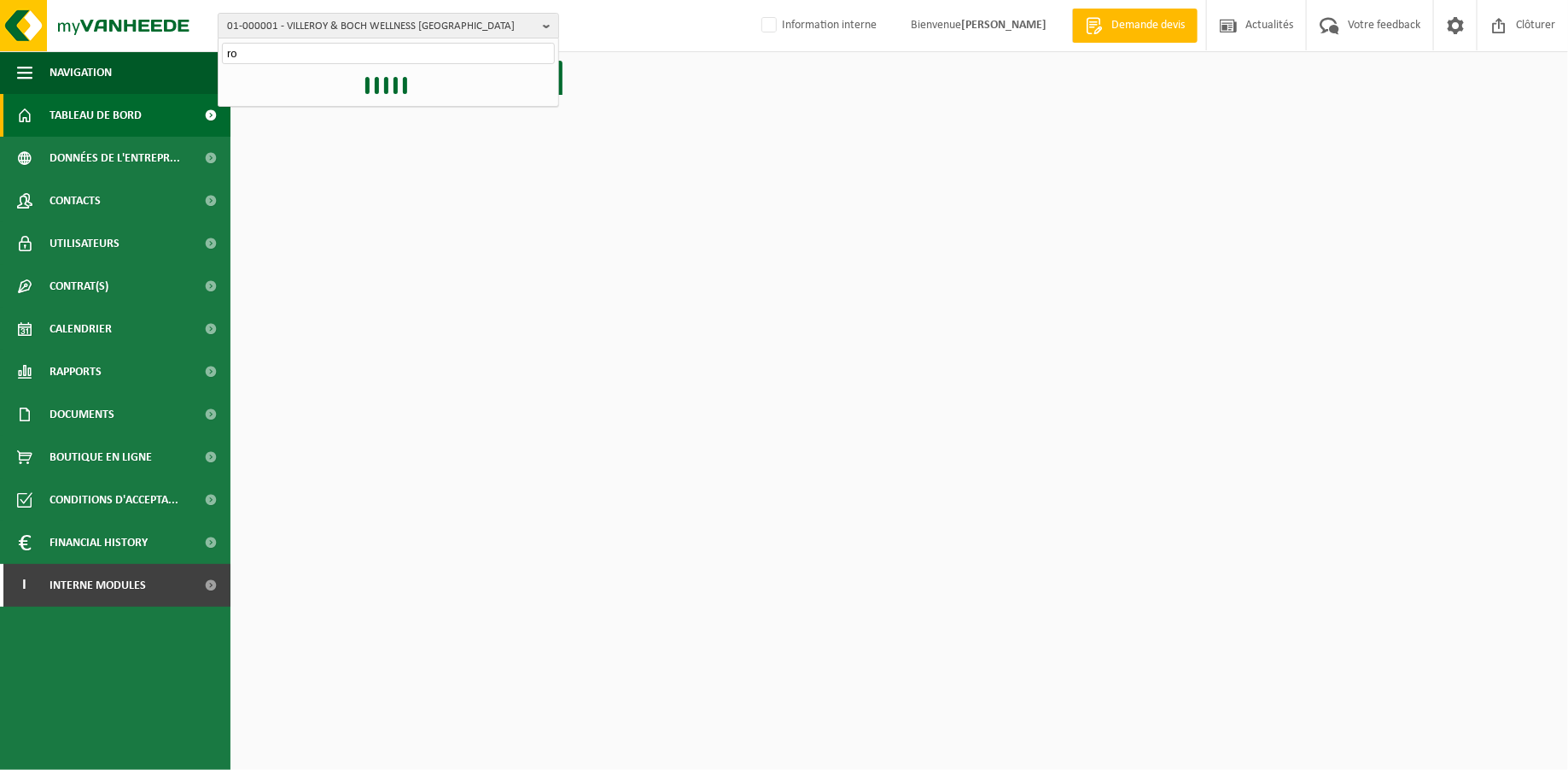
type input "r"
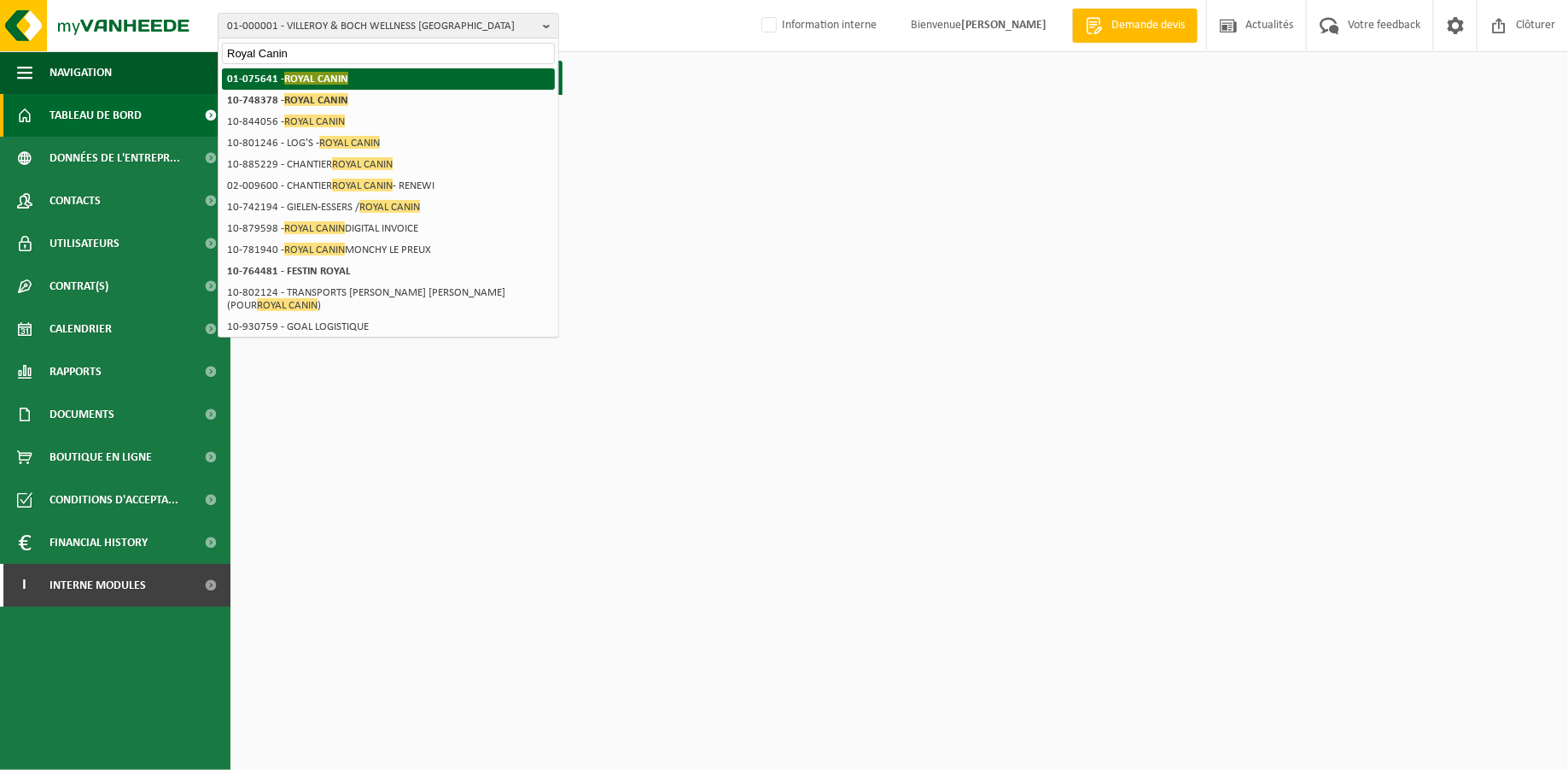
type input "Royal Canin"
click at [257, 80] on strong "01-075641 - ROYAL CANIN" at bounding box center [288, 78] width 121 height 12
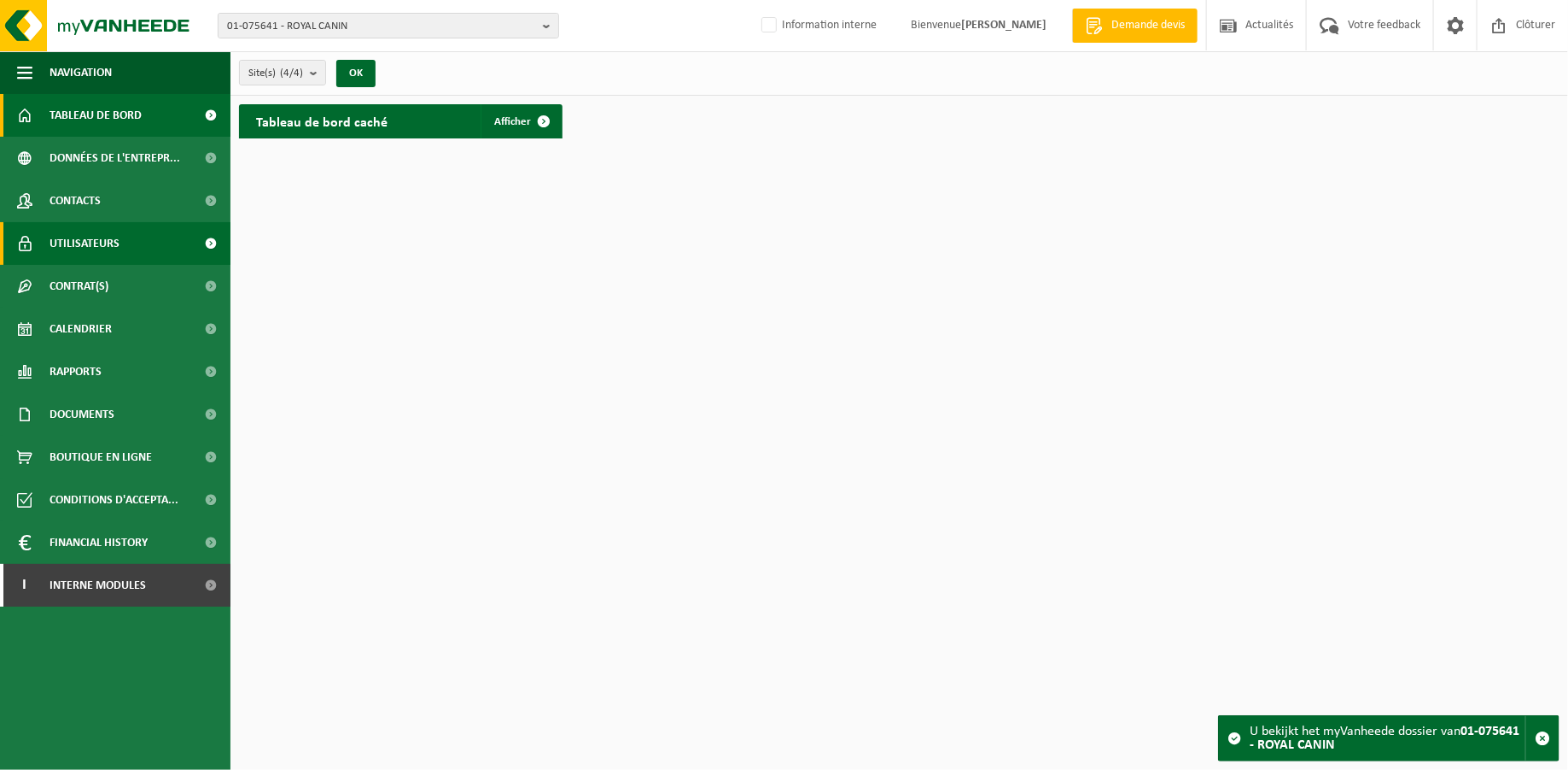
click at [83, 244] on span "Utilisateurs" at bounding box center [84, 244] width 70 height 43
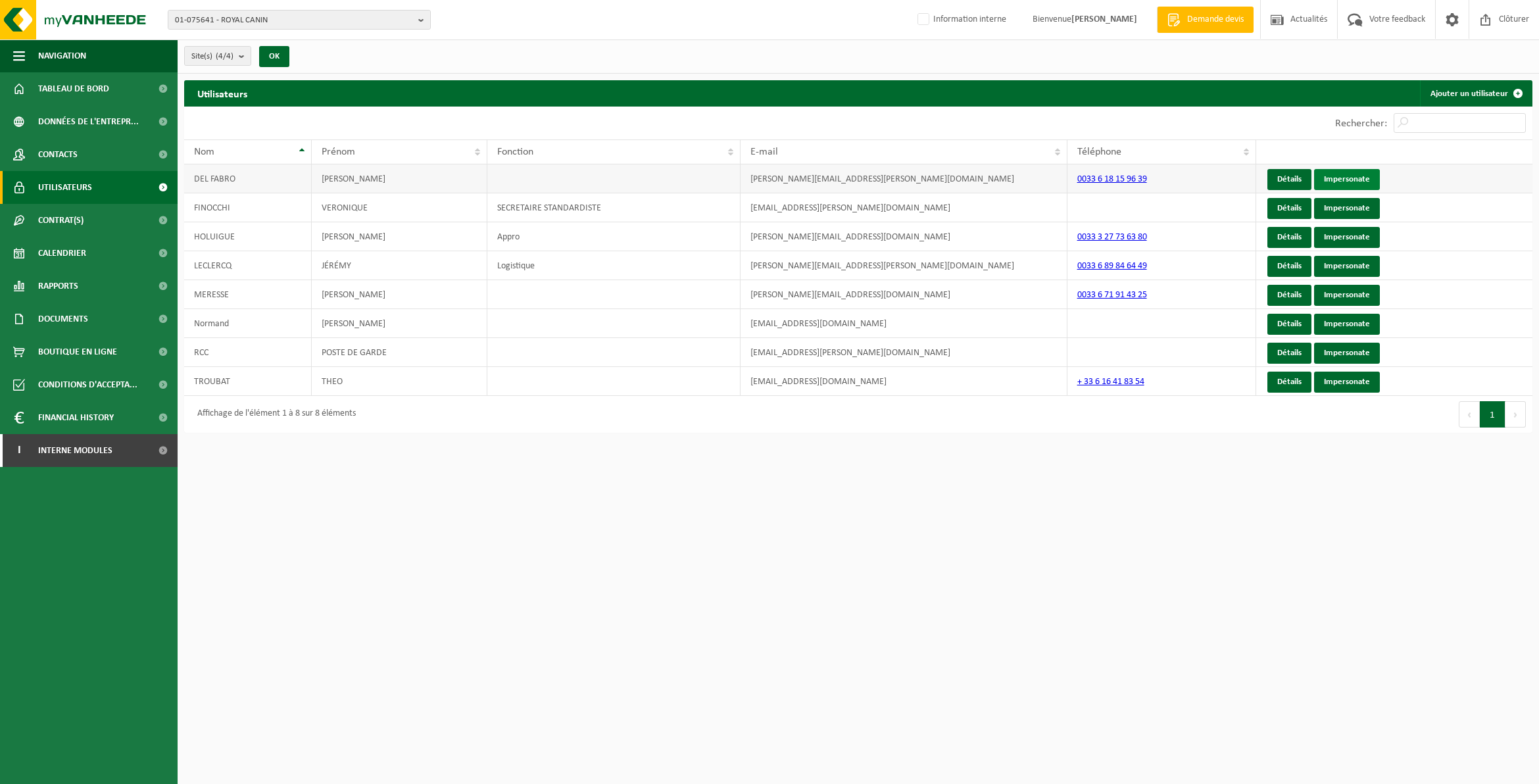
click at [1207, 176] on link "Impersonate" at bounding box center [1347, 179] width 66 height 21
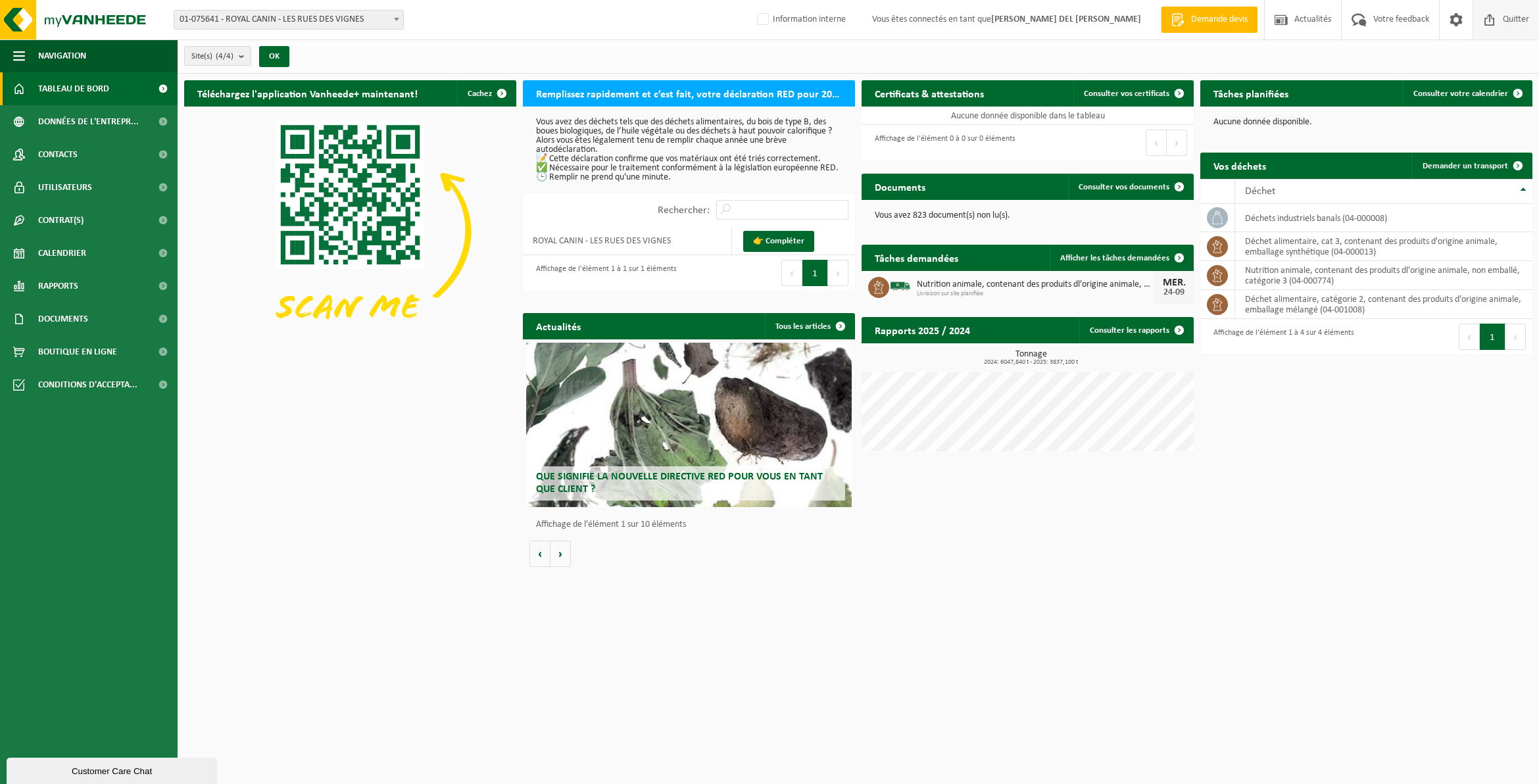
click at [1510, 18] on span "Quitter" at bounding box center [1516, 19] width 33 height 39
